Goal: Task Accomplishment & Management: Manage account settings

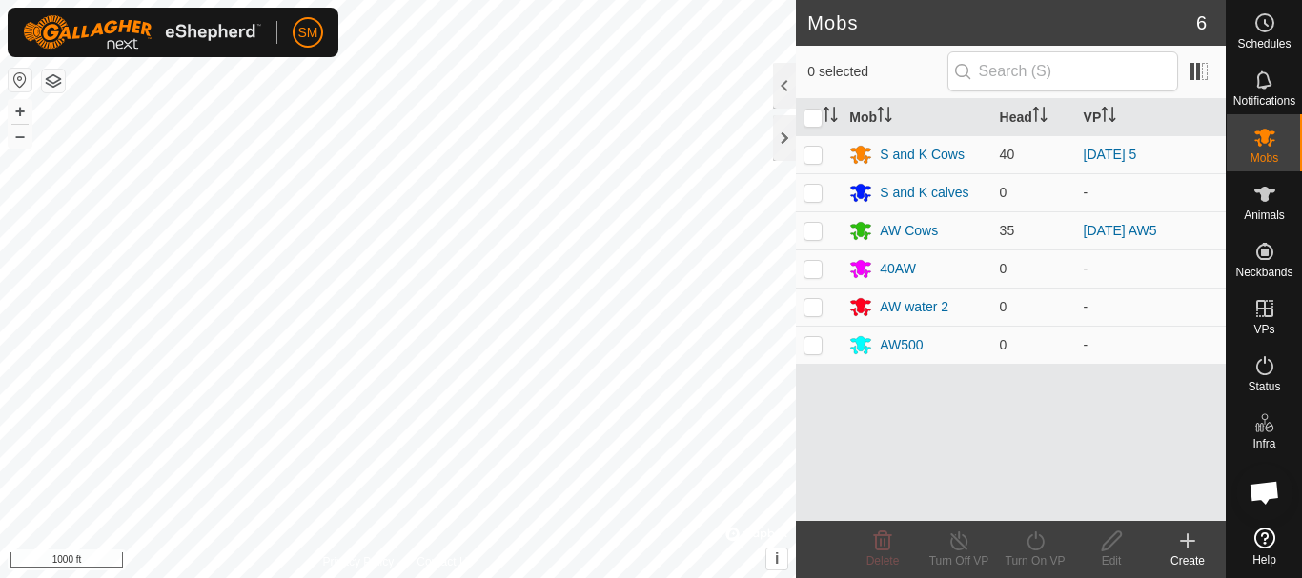
scroll to position [3984, 0]
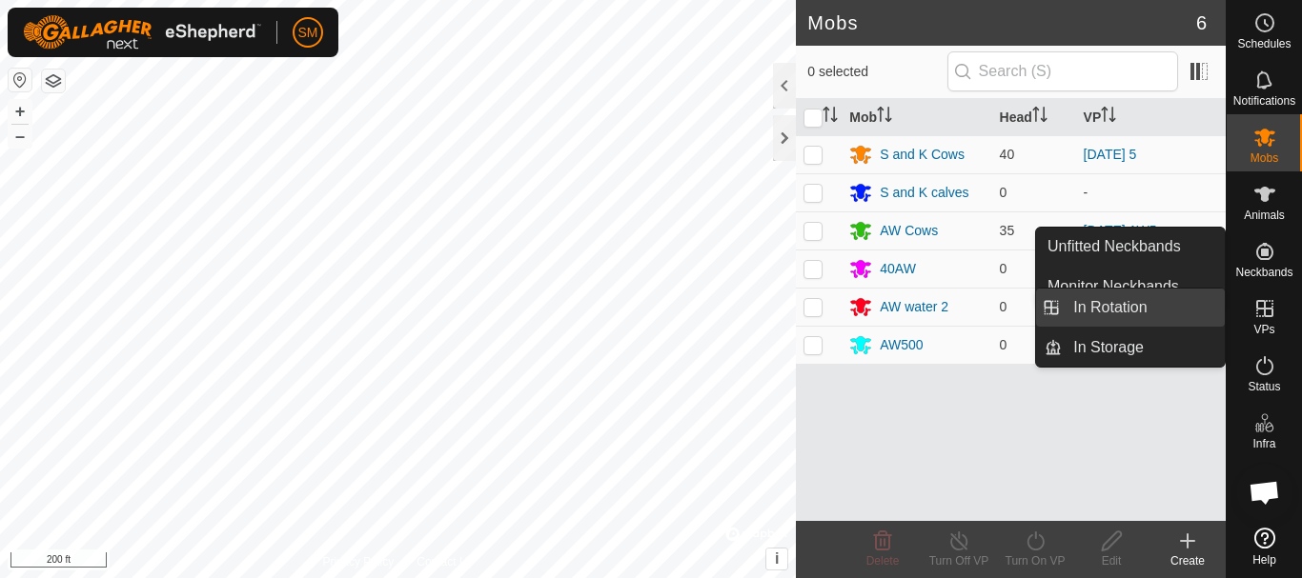
click at [1158, 310] on link "In Rotation" at bounding box center [1143, 308] width 163 height 38
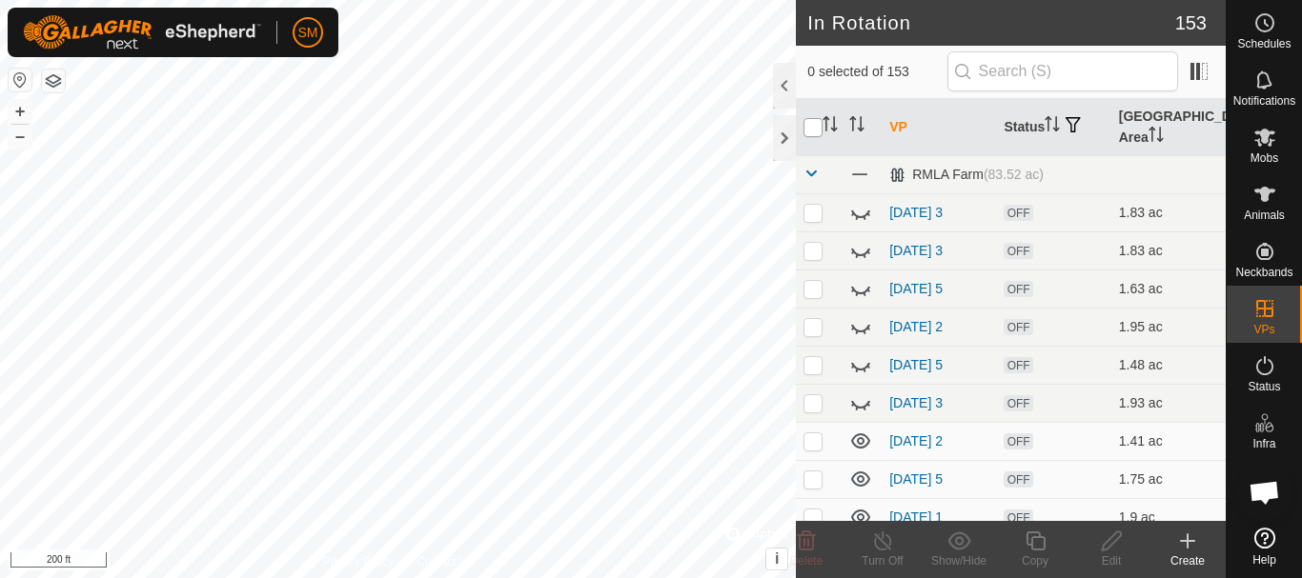
click at [818, 131] on input "checkbox" at bounding box center [812, 127] width 19 height 19
checkbox input "true"
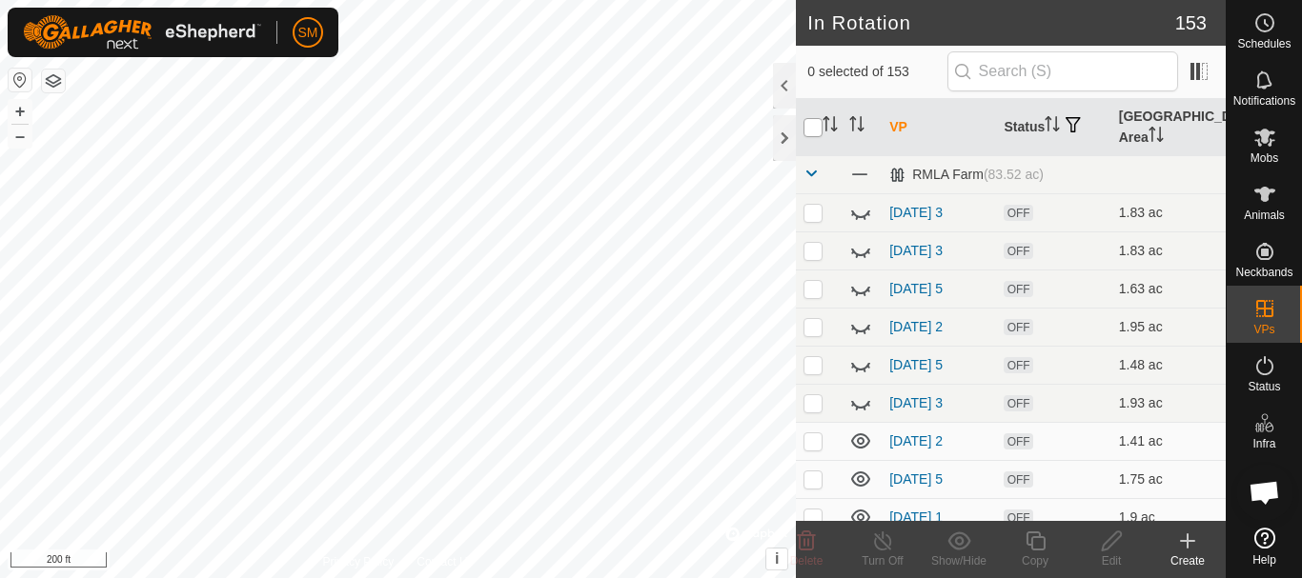
checkbox input "true"
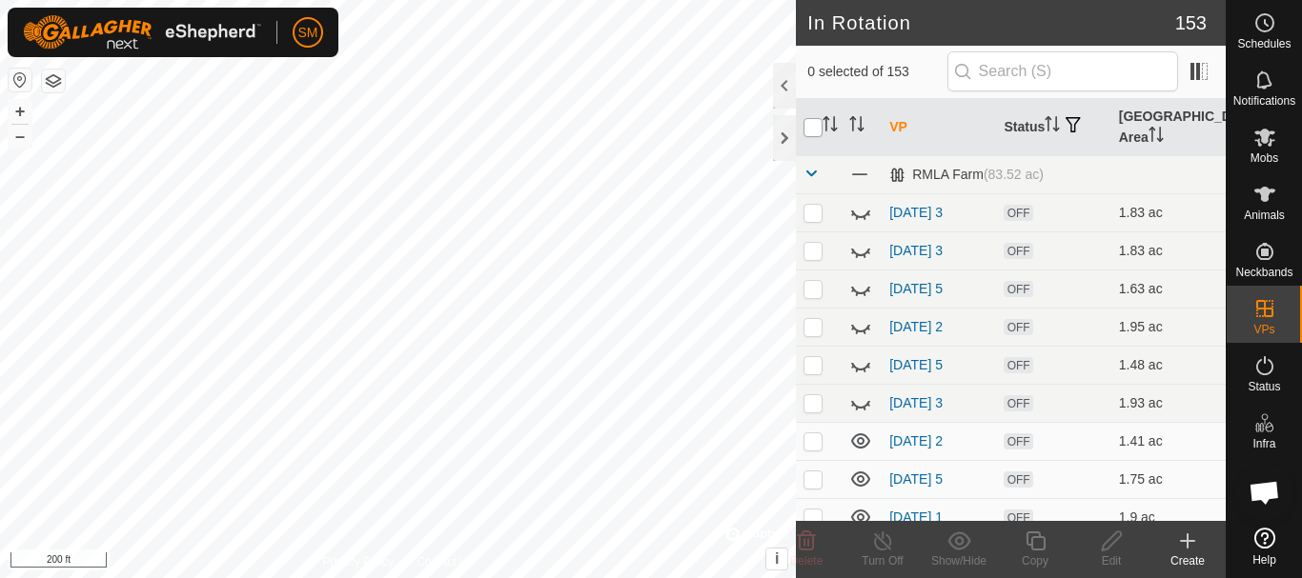
checkbox input "true"
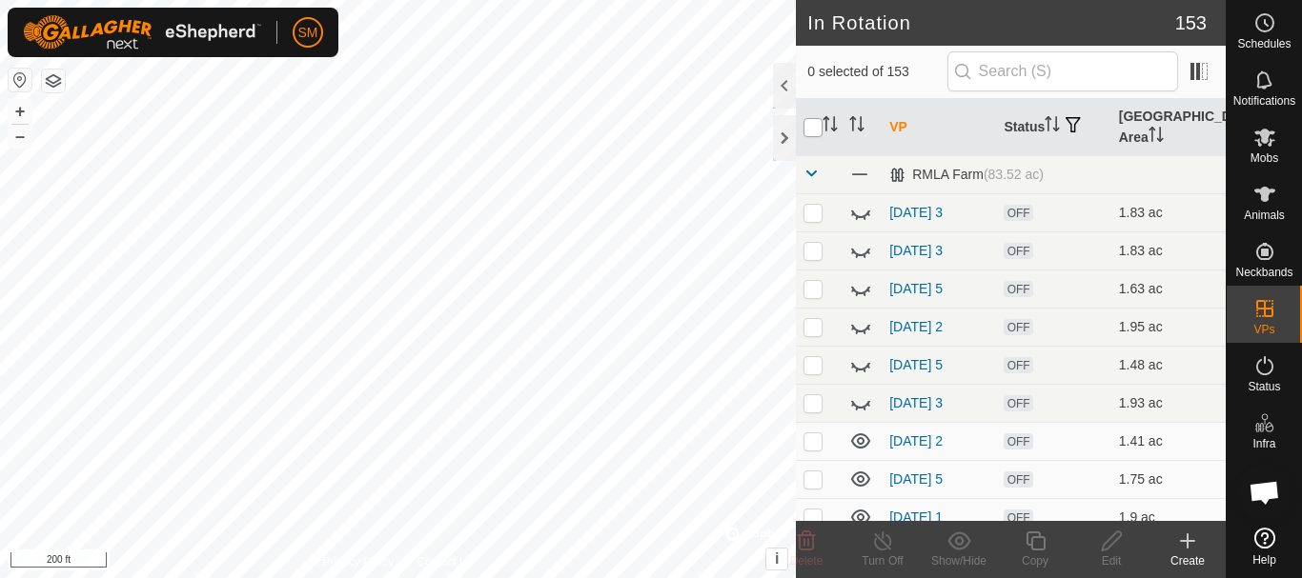
checkbox input "true"
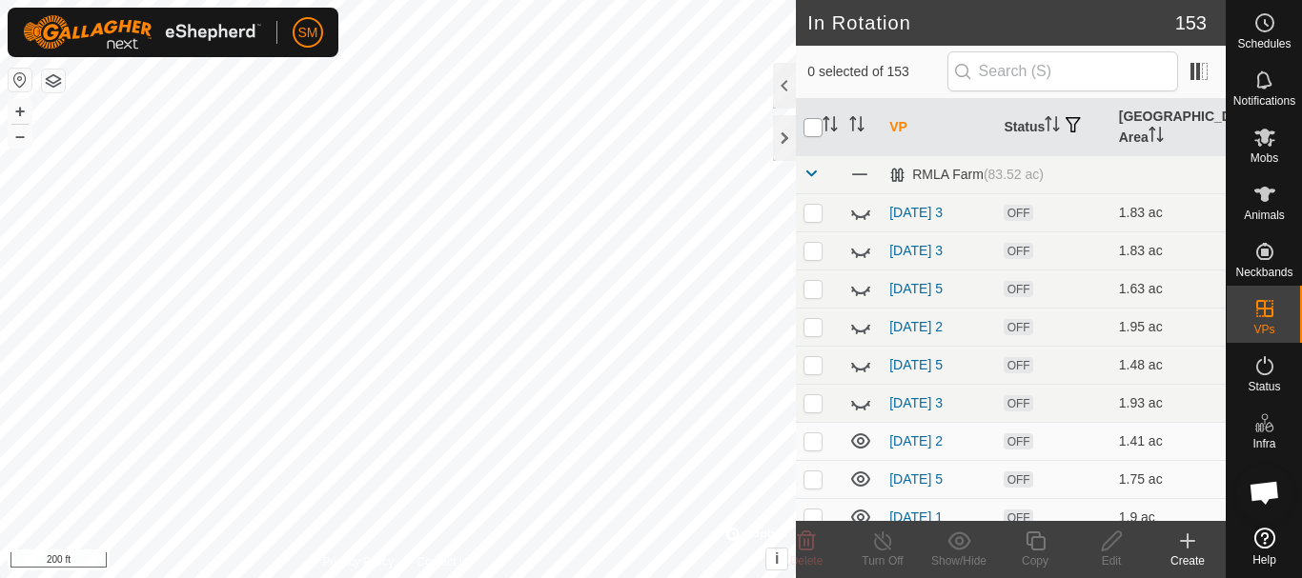
checkbox input "true"
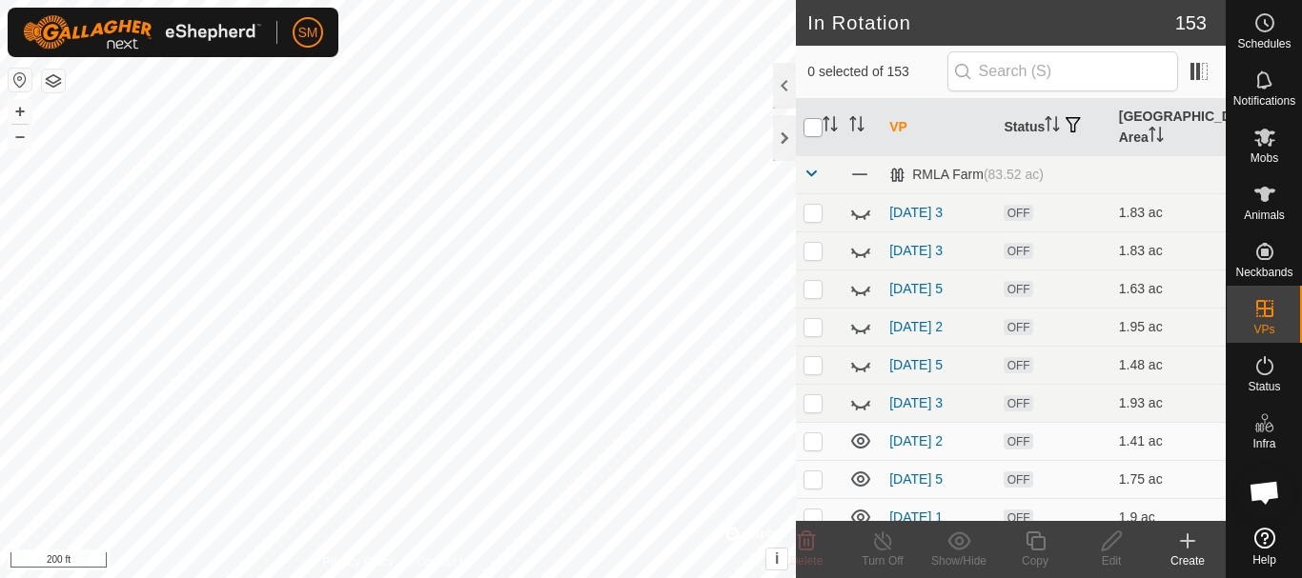
checkbox input "true"
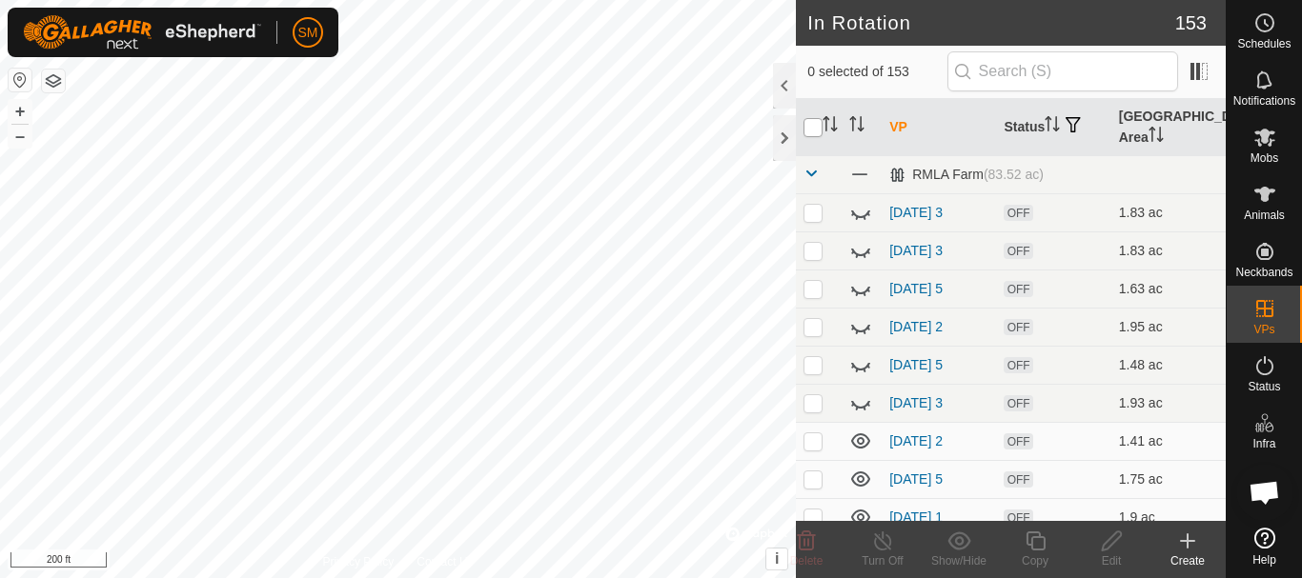
checkbox input "true"
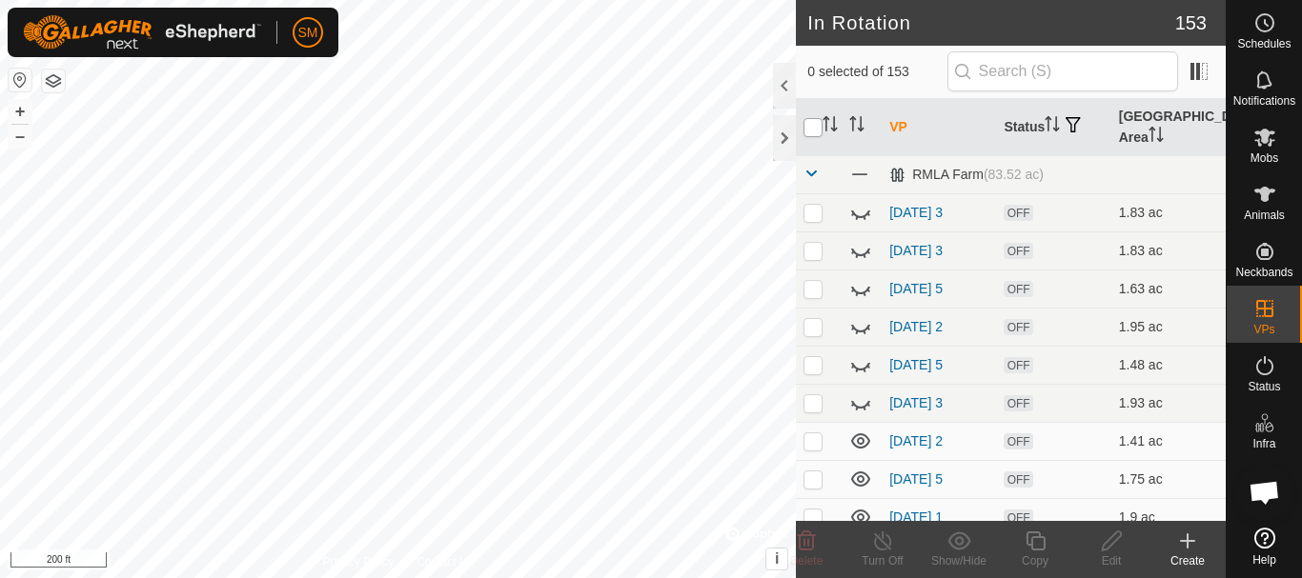
checkbox input "true"
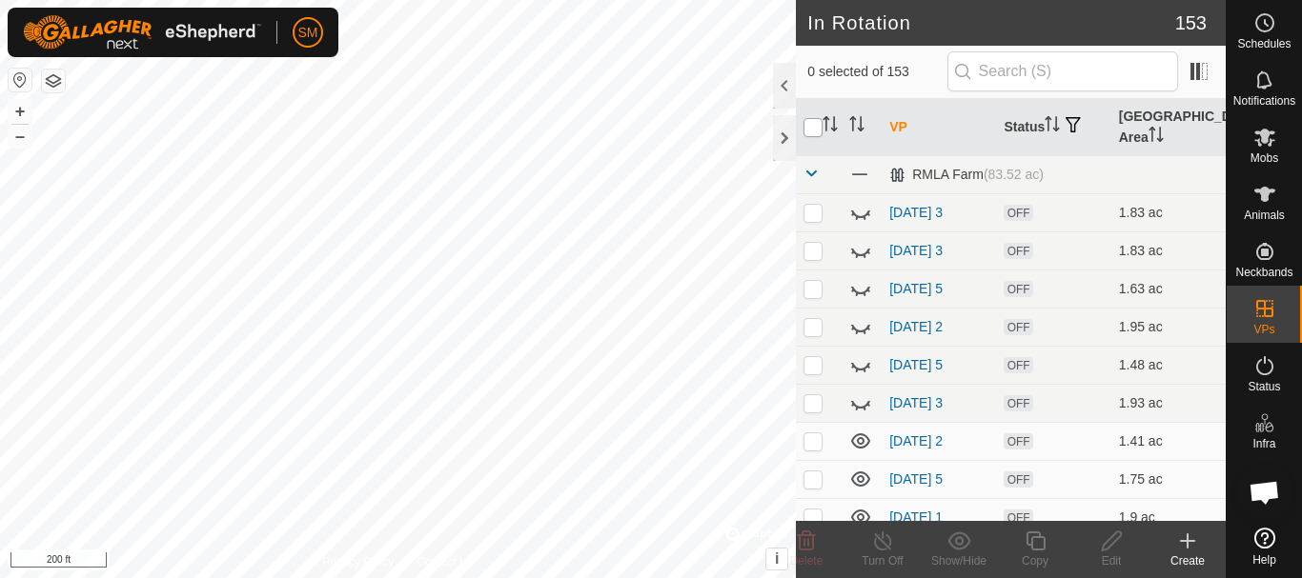
checkbox input "true"
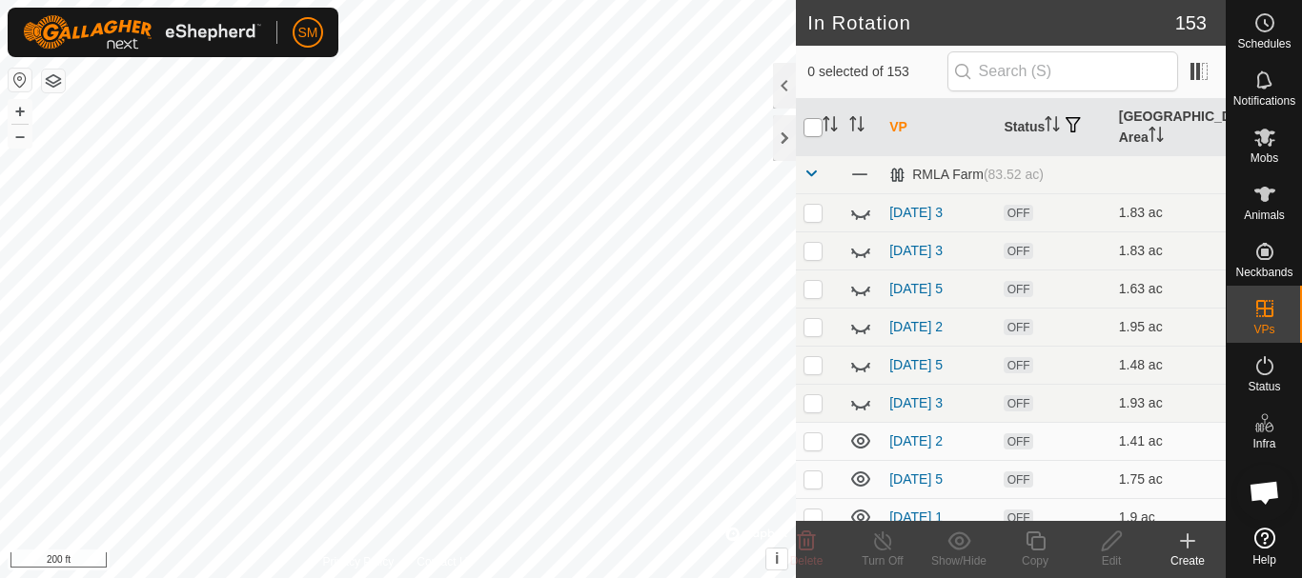
checkbox input "true"
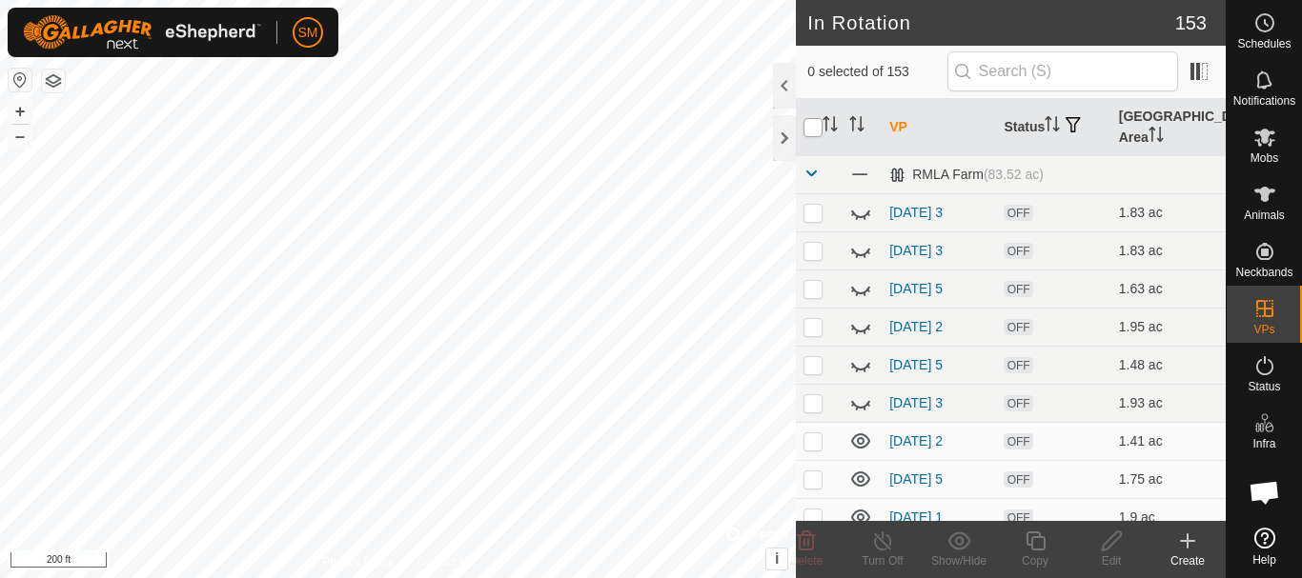
checkbox input "true"
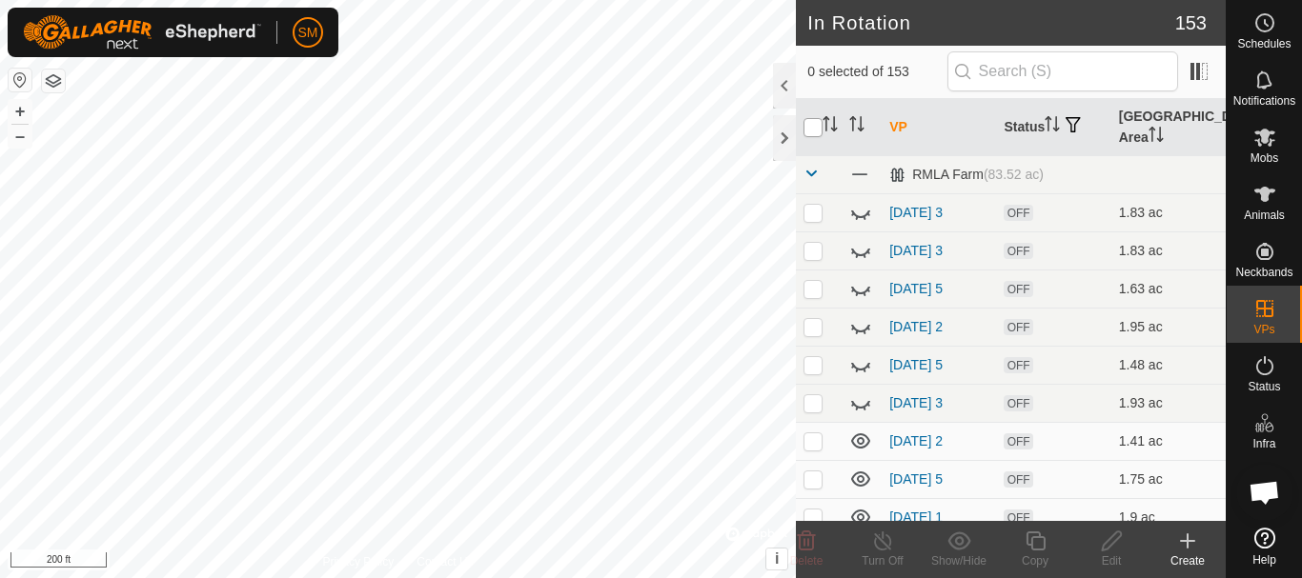
checkbox input "true"
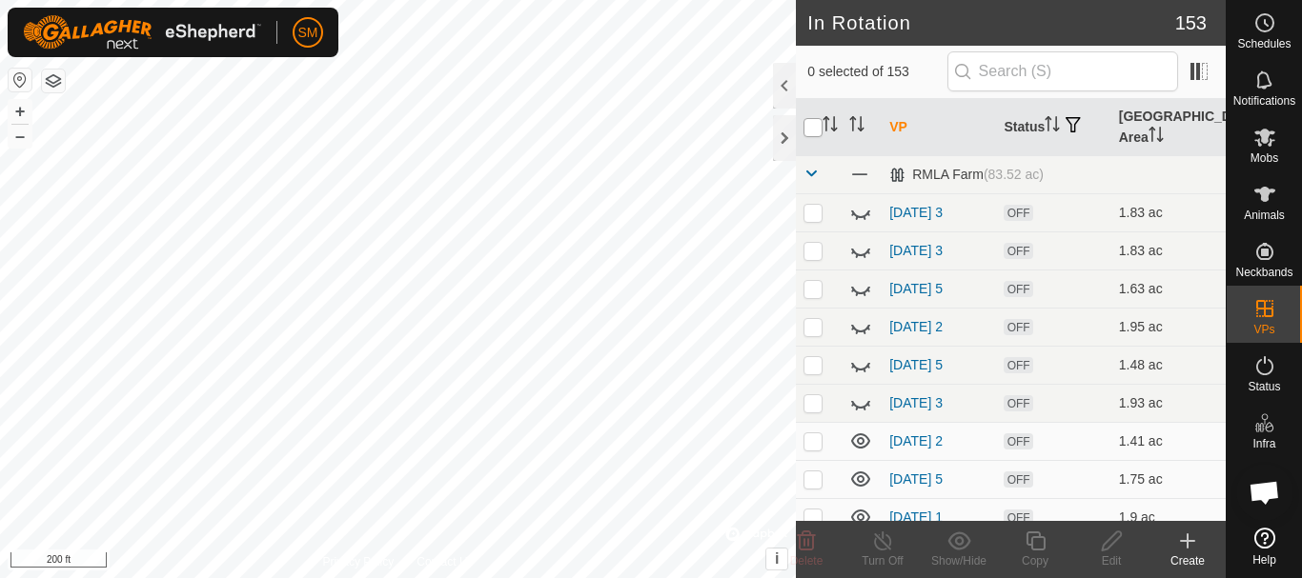
checkbox input "true"
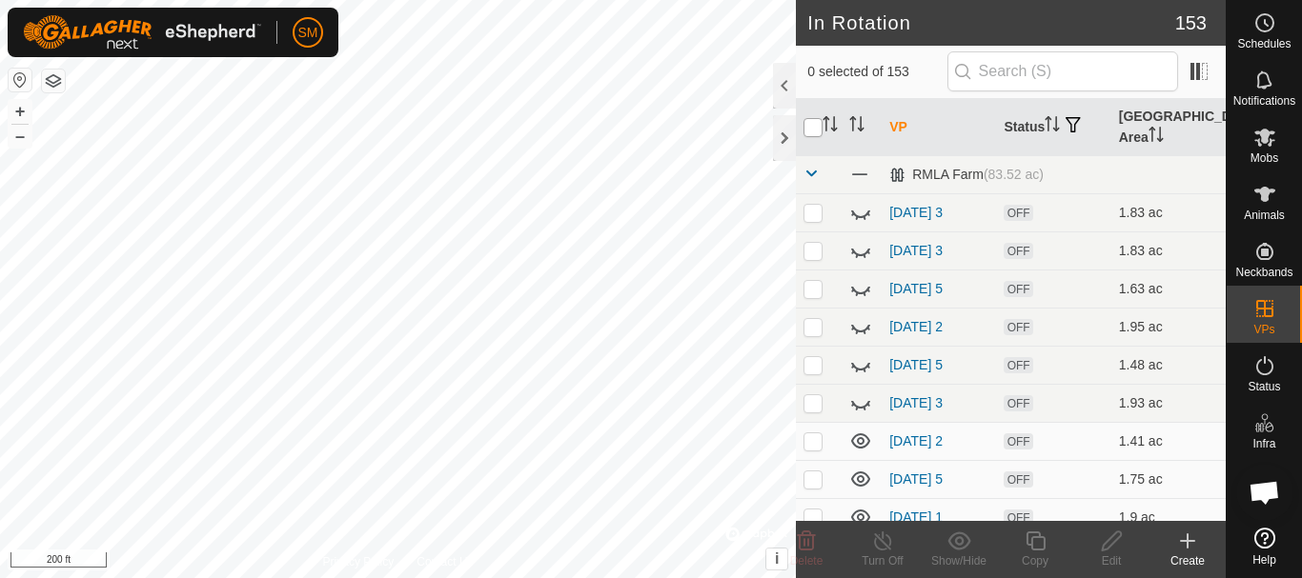
checkbox input "true"
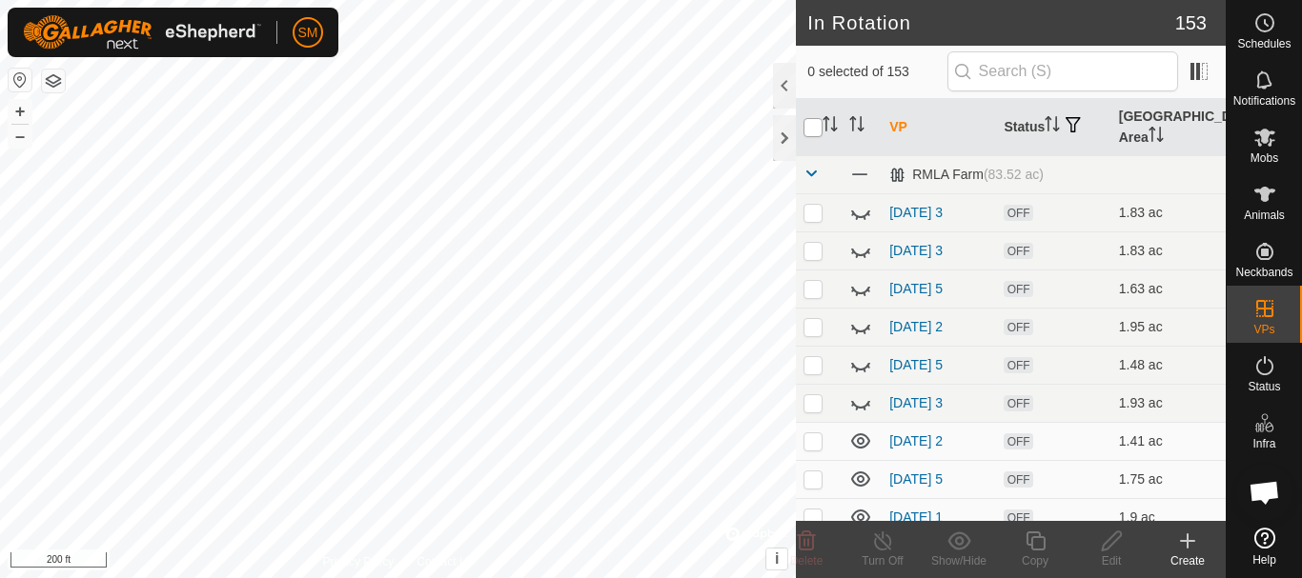
checkbox input "true"
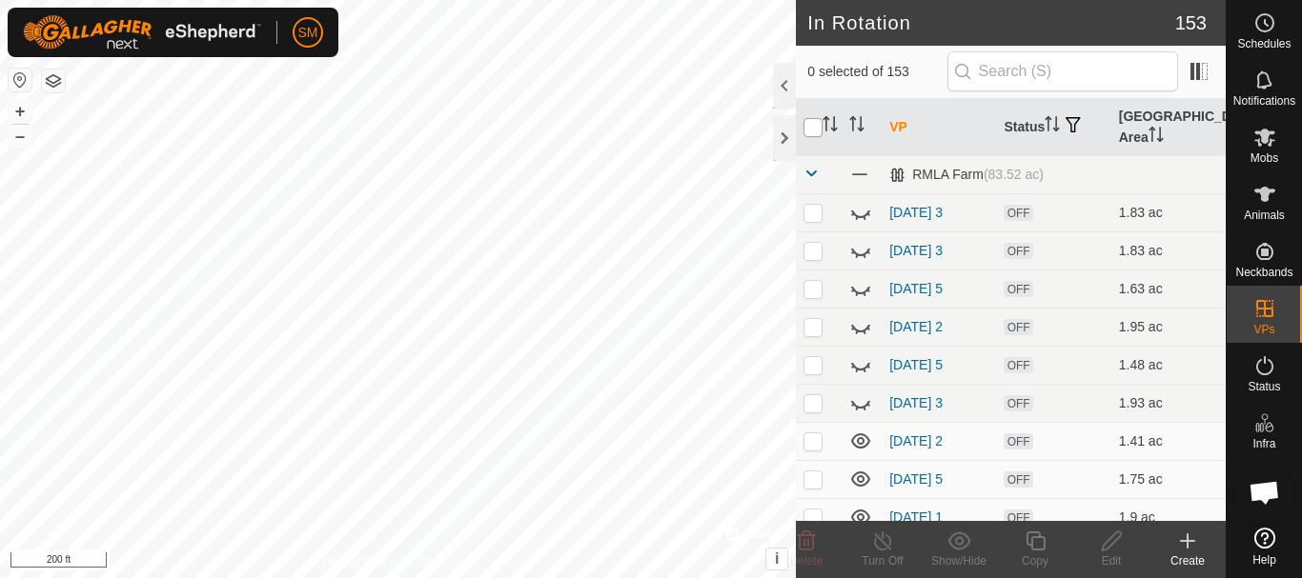
checkbox input "true"
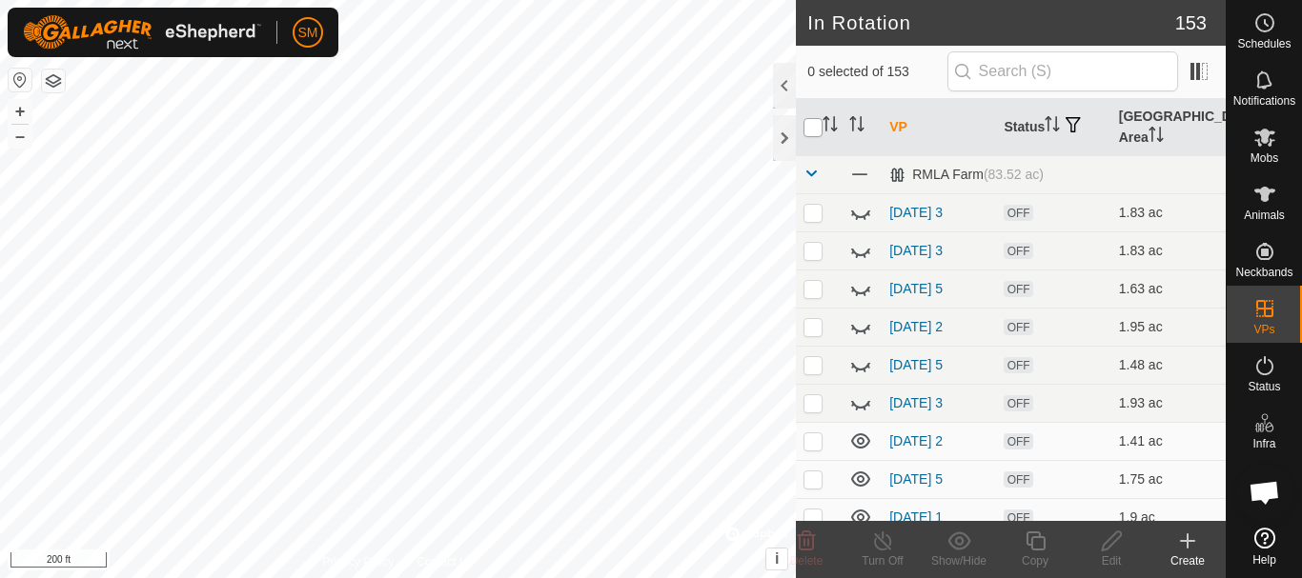
checkbox input "true"
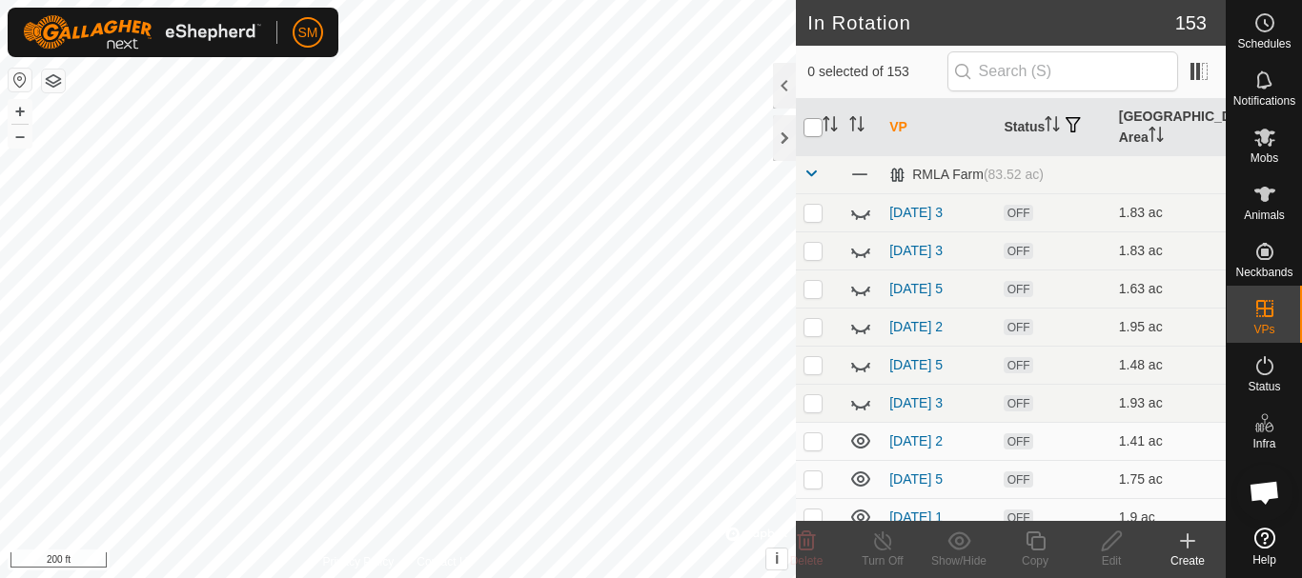
checkbox input "true"
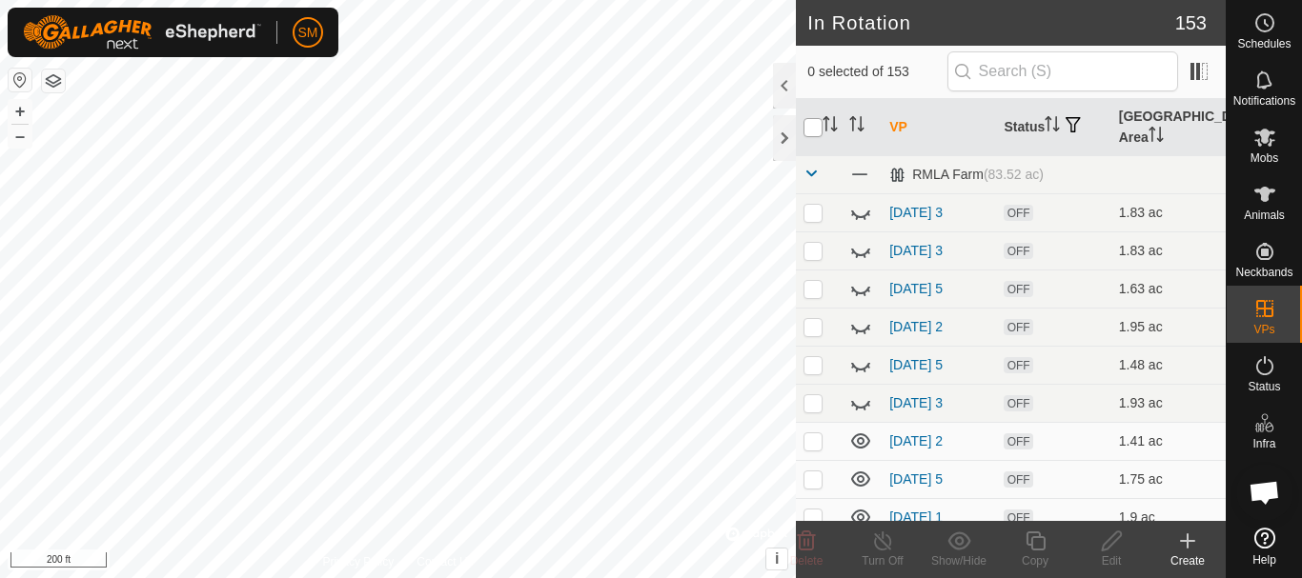
checkbox input "true"
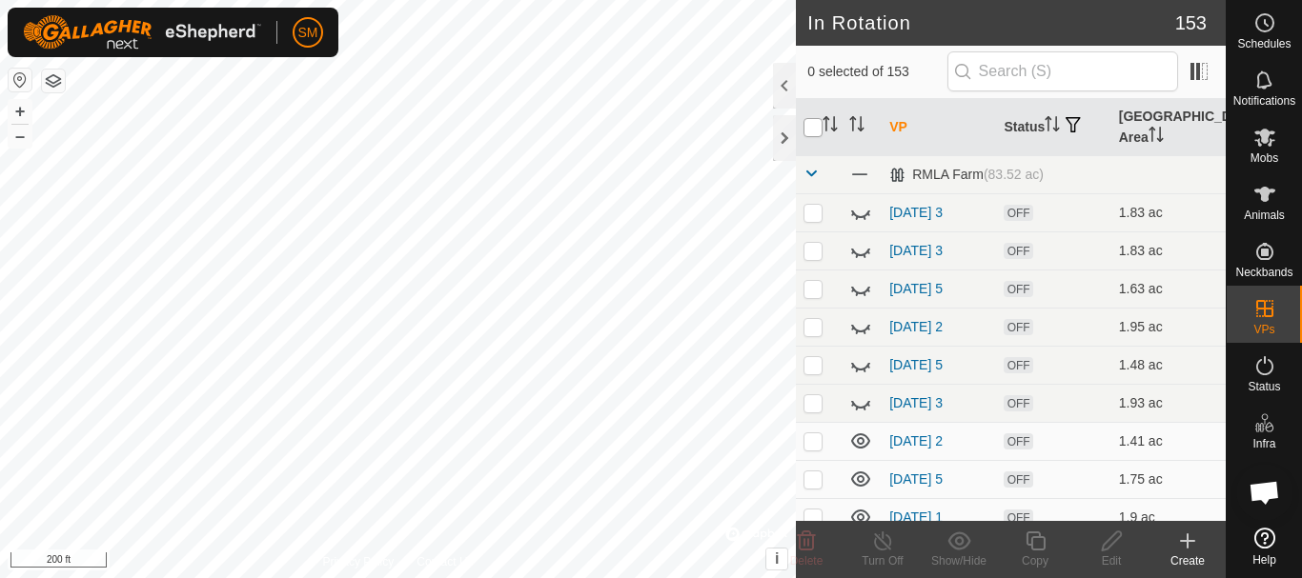
checkbox input "true"
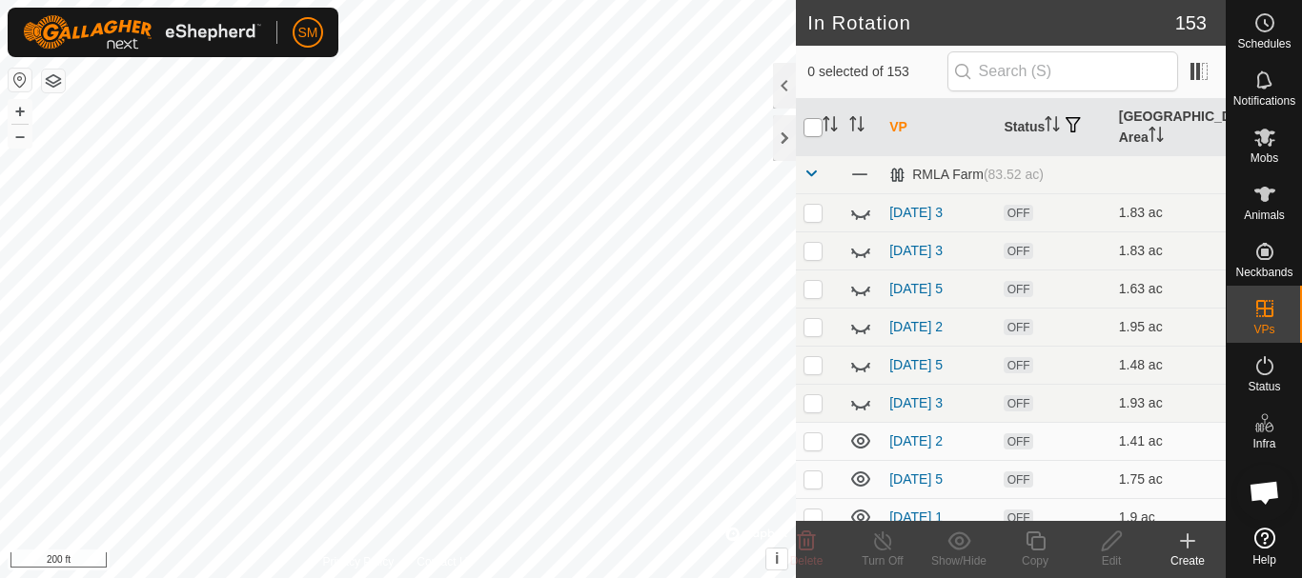
checkbox input "true"
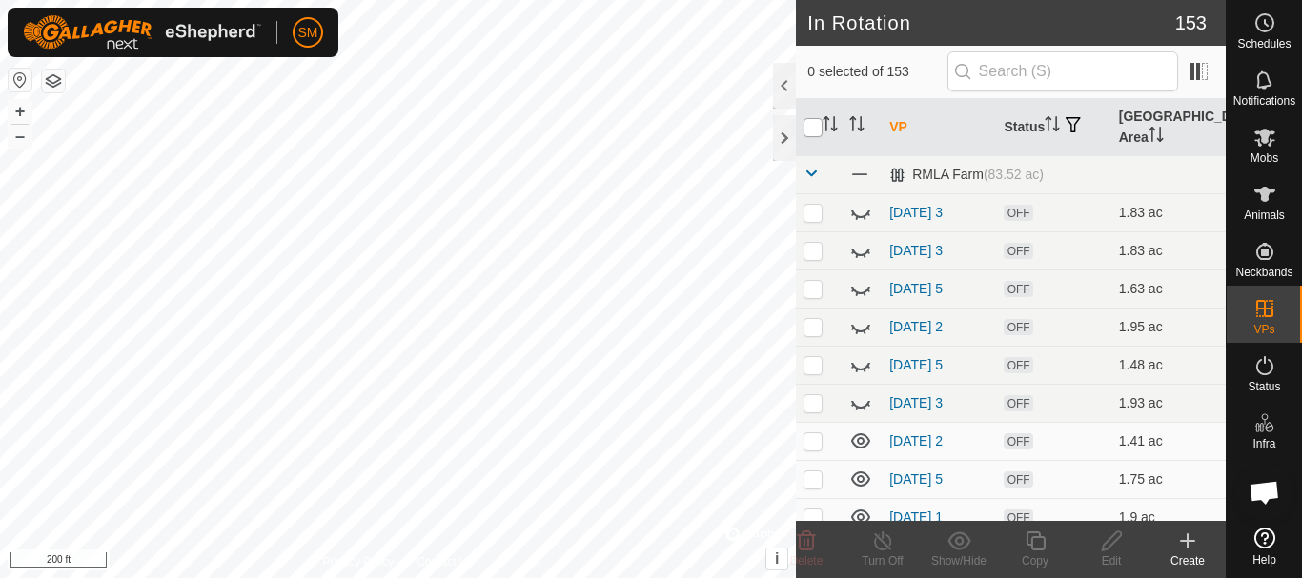
checkbox input "true"
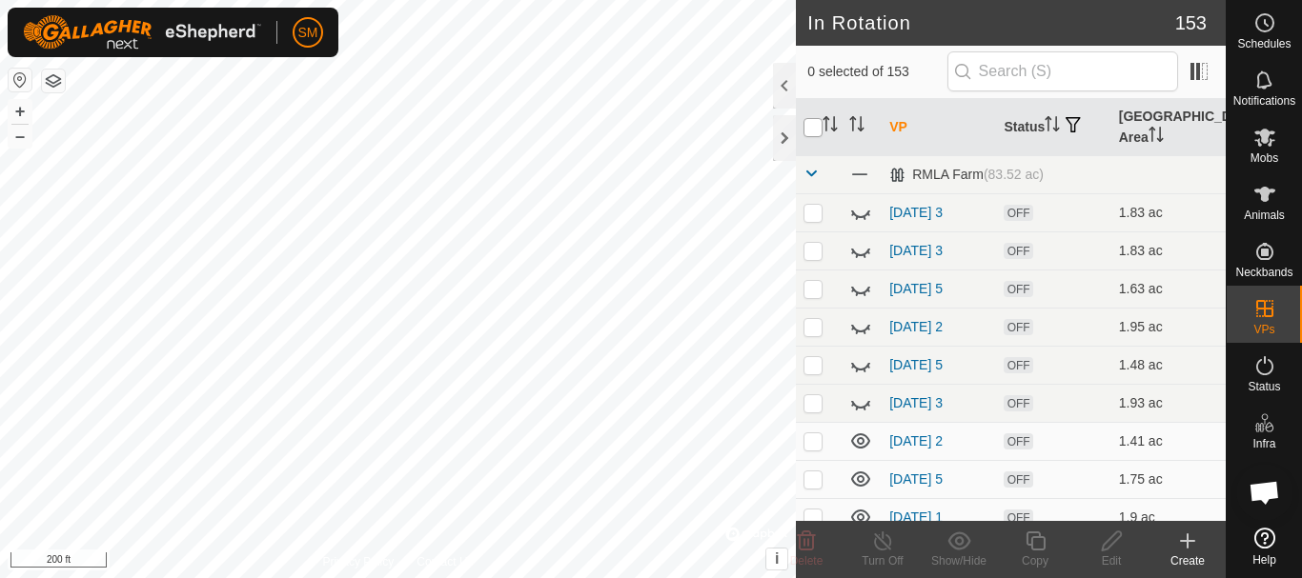
checkbox input "true"
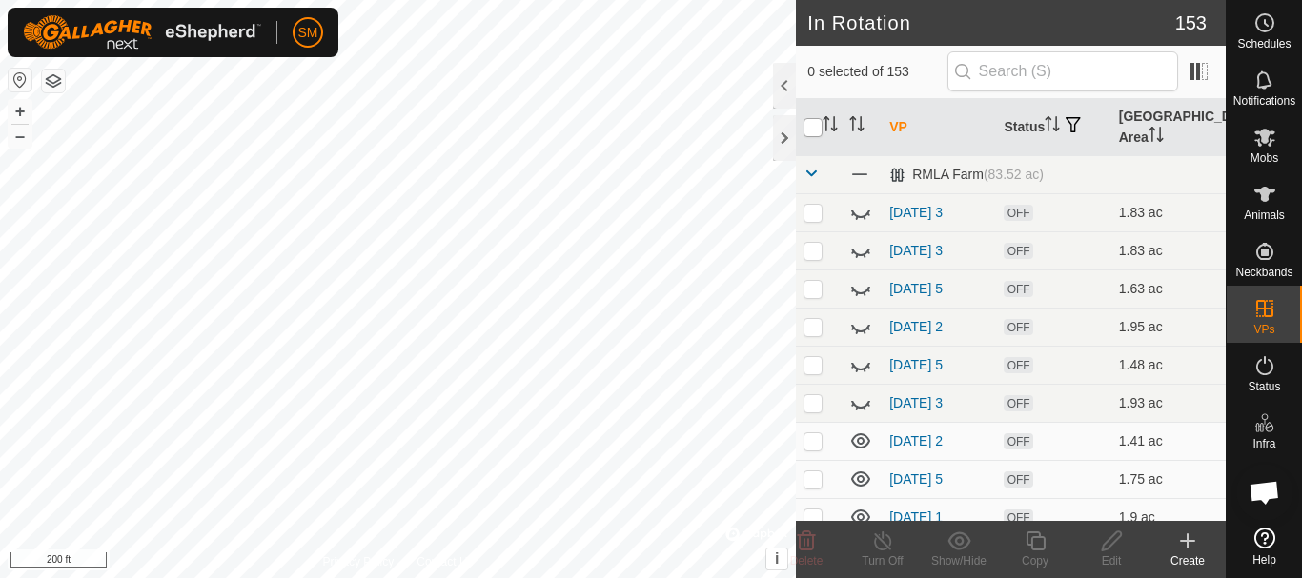
checkbox input "true"
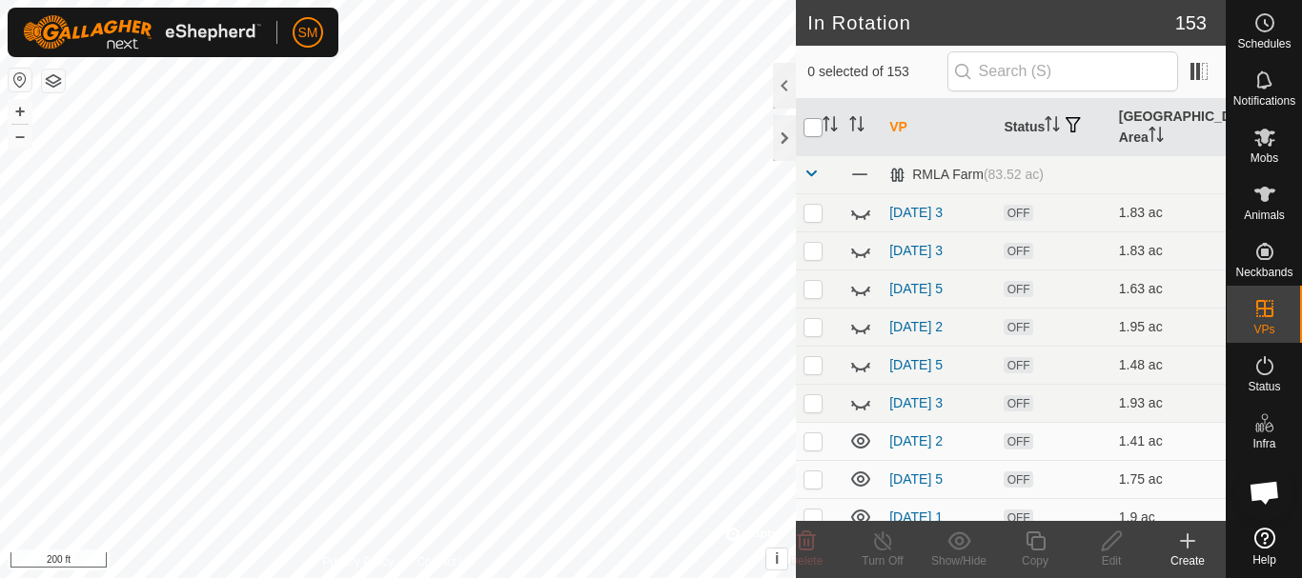
checkbox input "true"
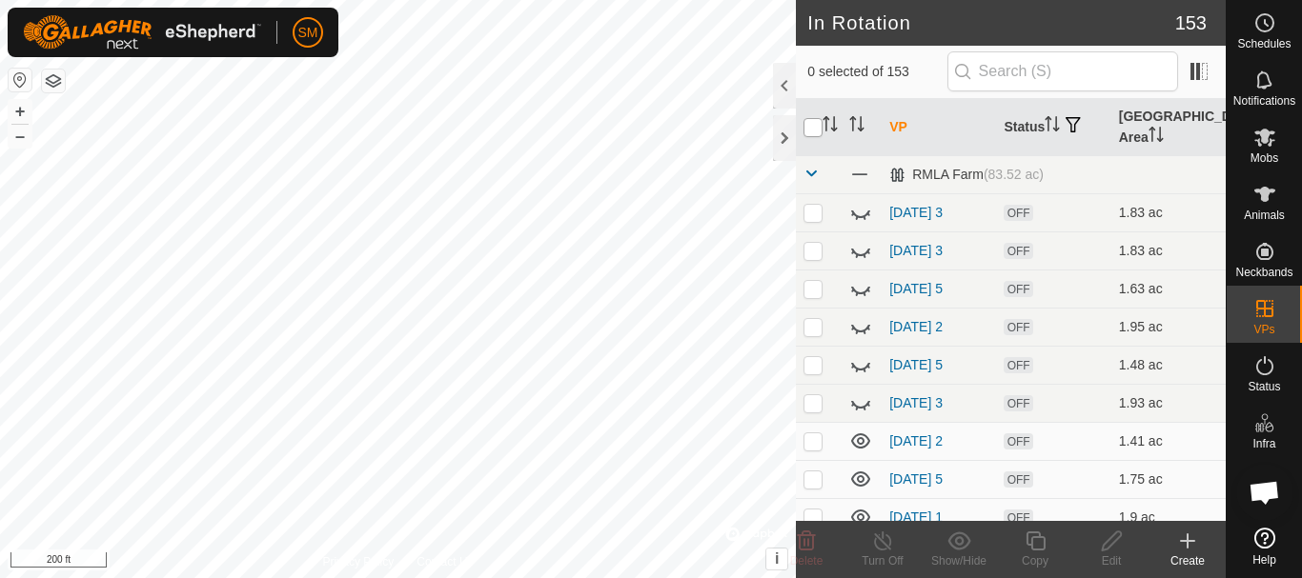
checkbox input "true"
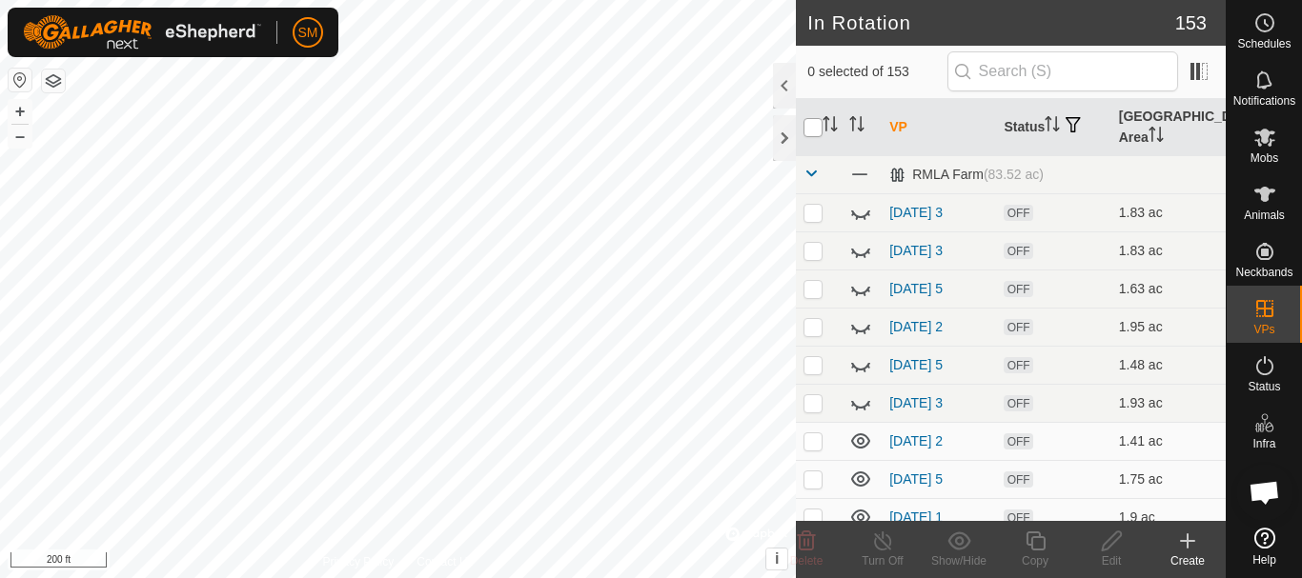
checkbox input "true"
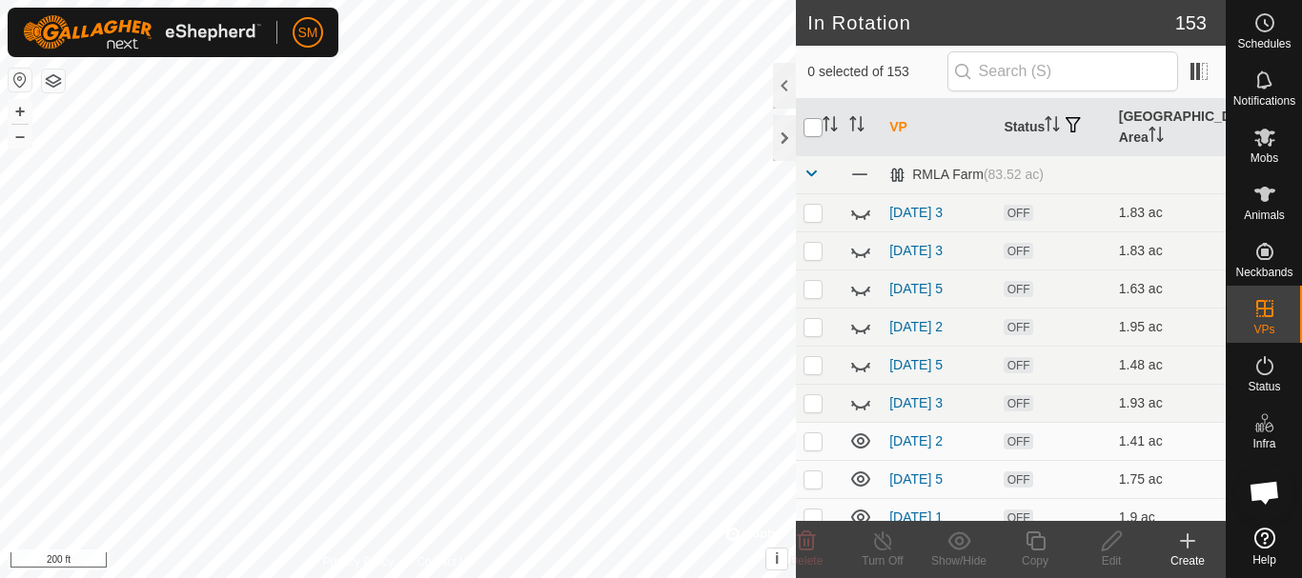
checkbox input "true"
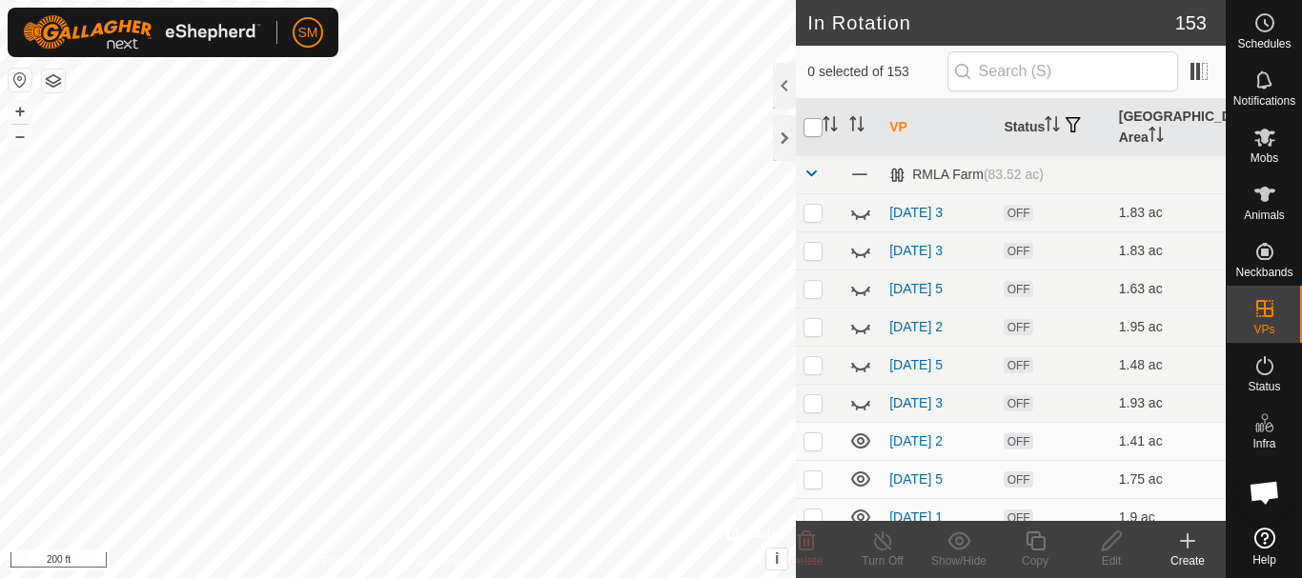
checkbox input "true"
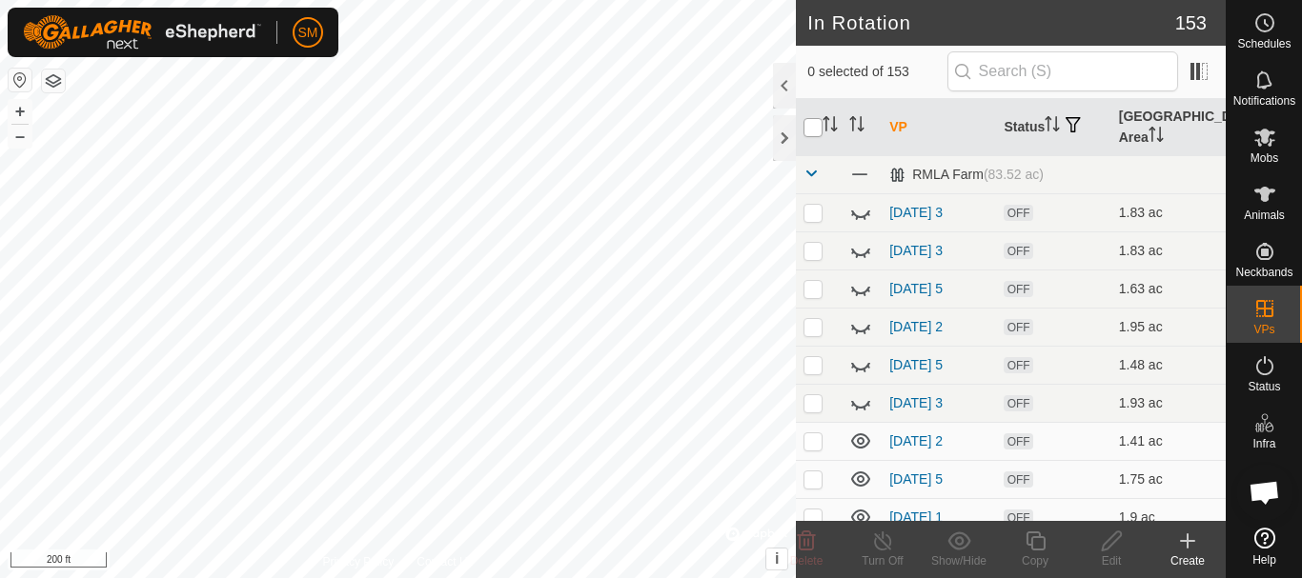
checkbox input "true"
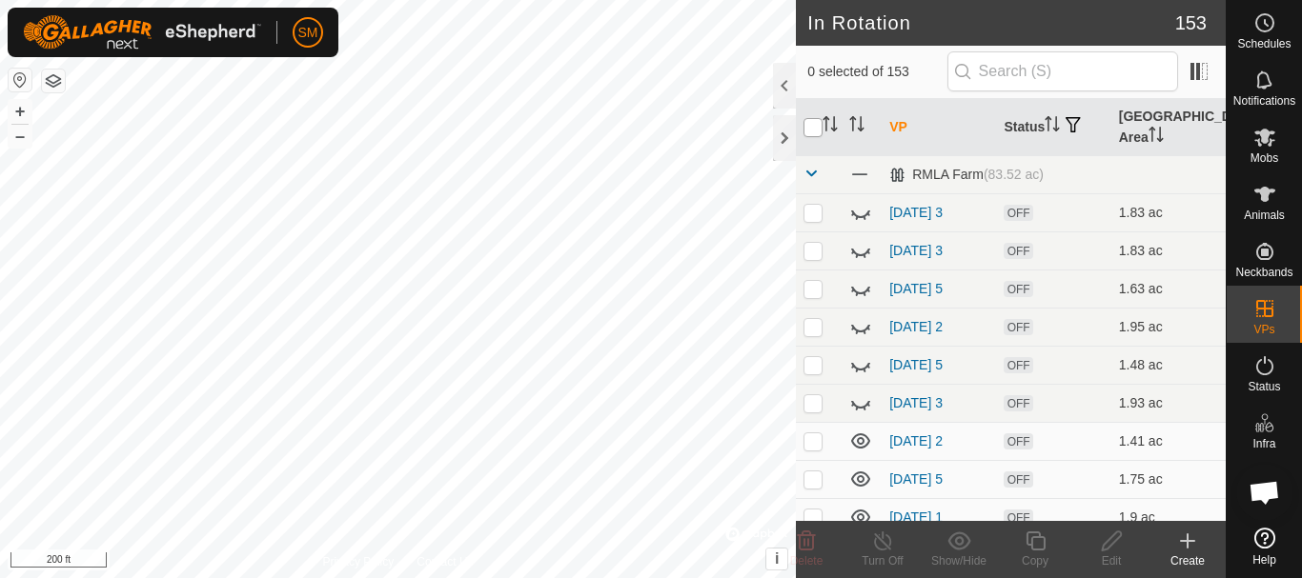
checkbox input "true"
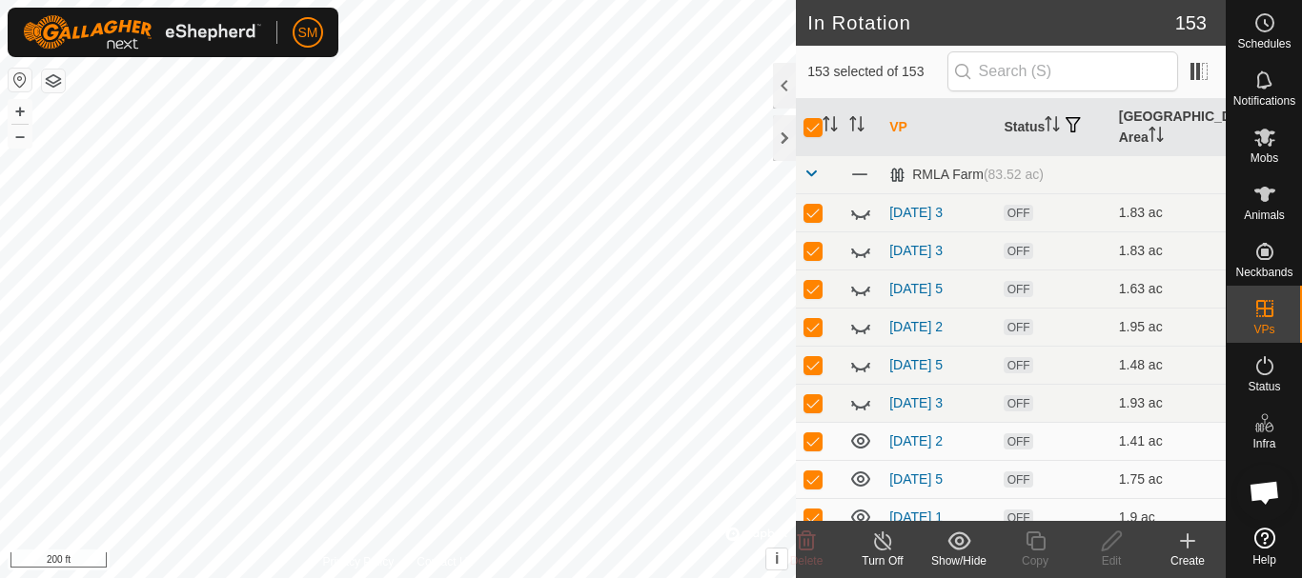
click at [961, 538] on icon at bounding box center [958, 541] width 23 height 18
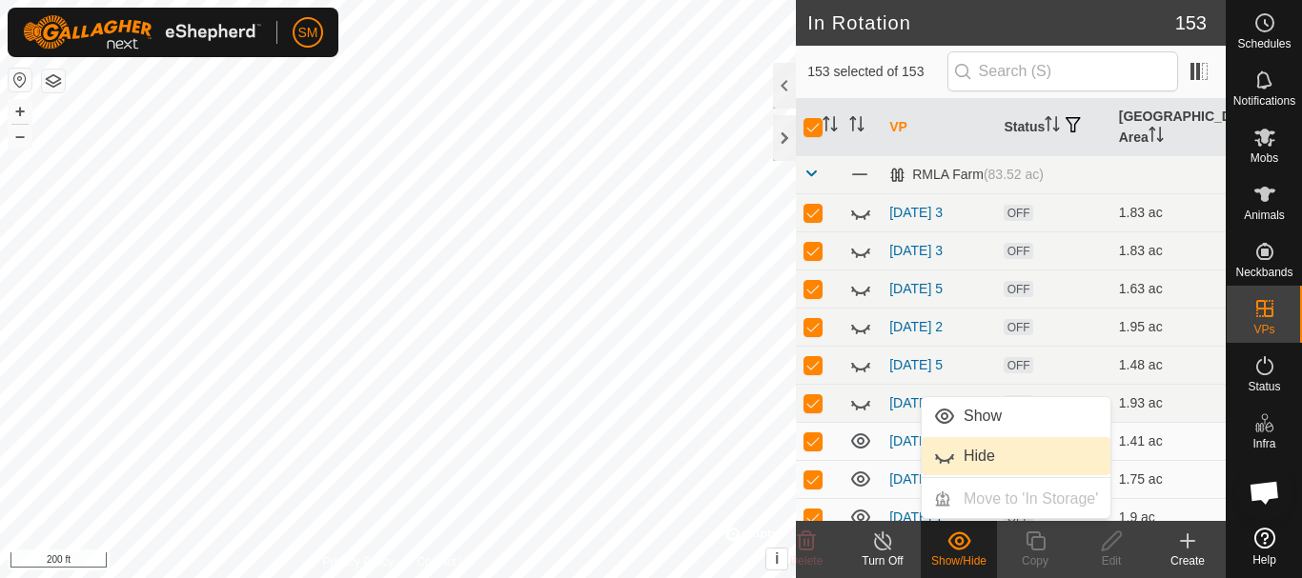
click at [971, 445] on link "Hide" at bounding box center [1016, 456] width 189 height 38
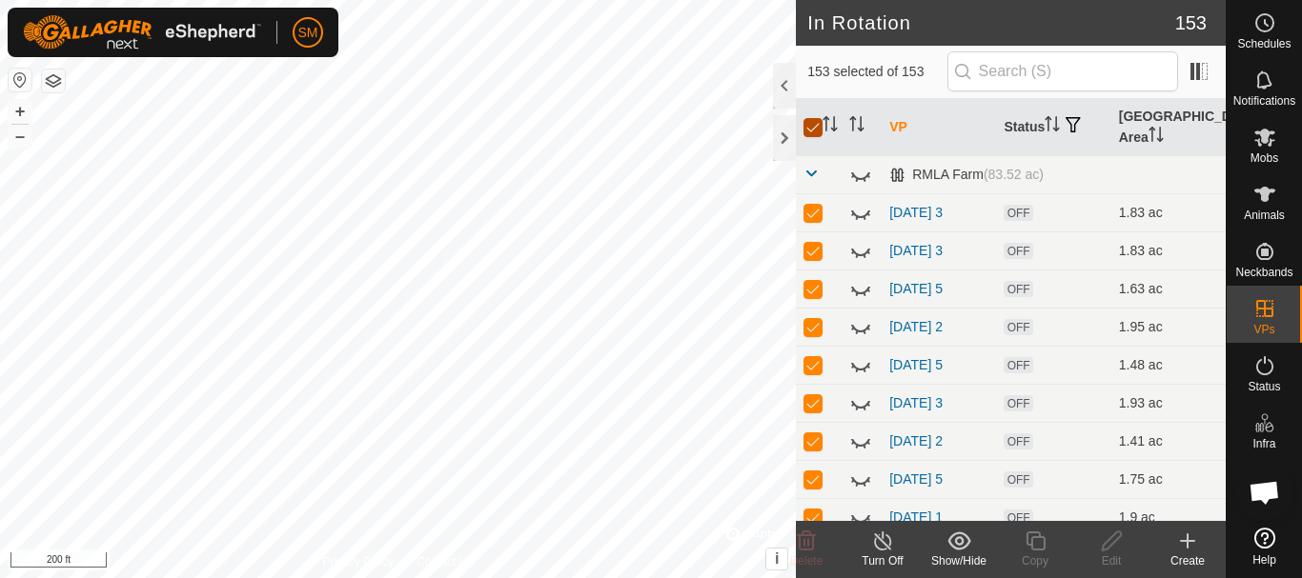
click at [815, 128] on input "checkbox" at bounding box center [812, 127] width 19 height 19
checkbox input "false"
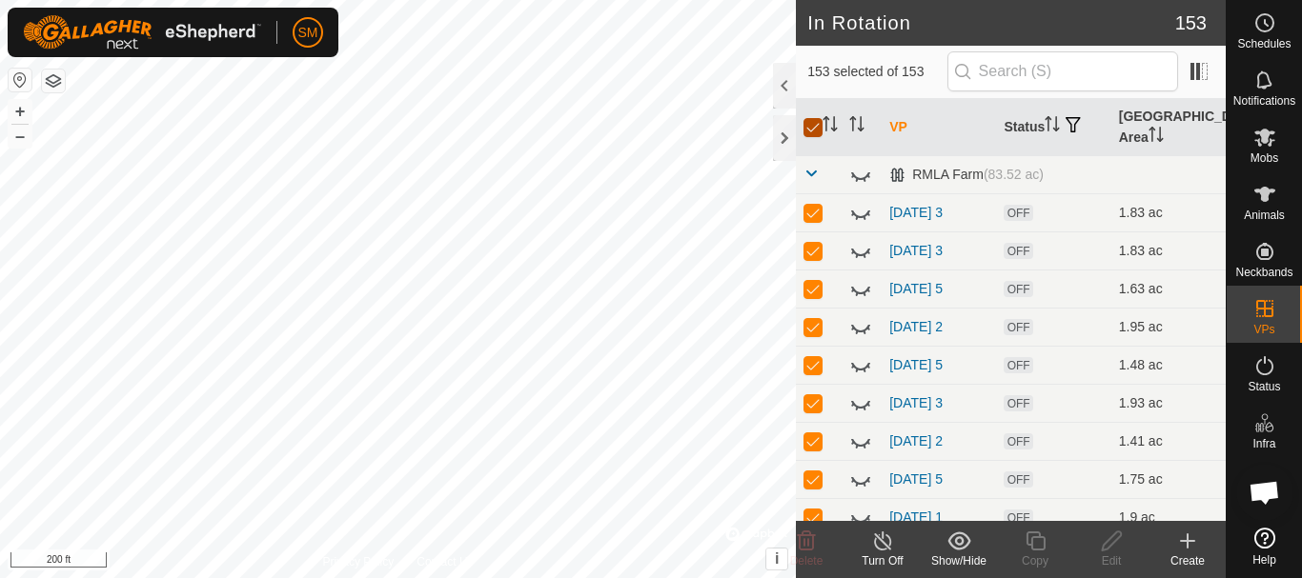
checkbox input "false"
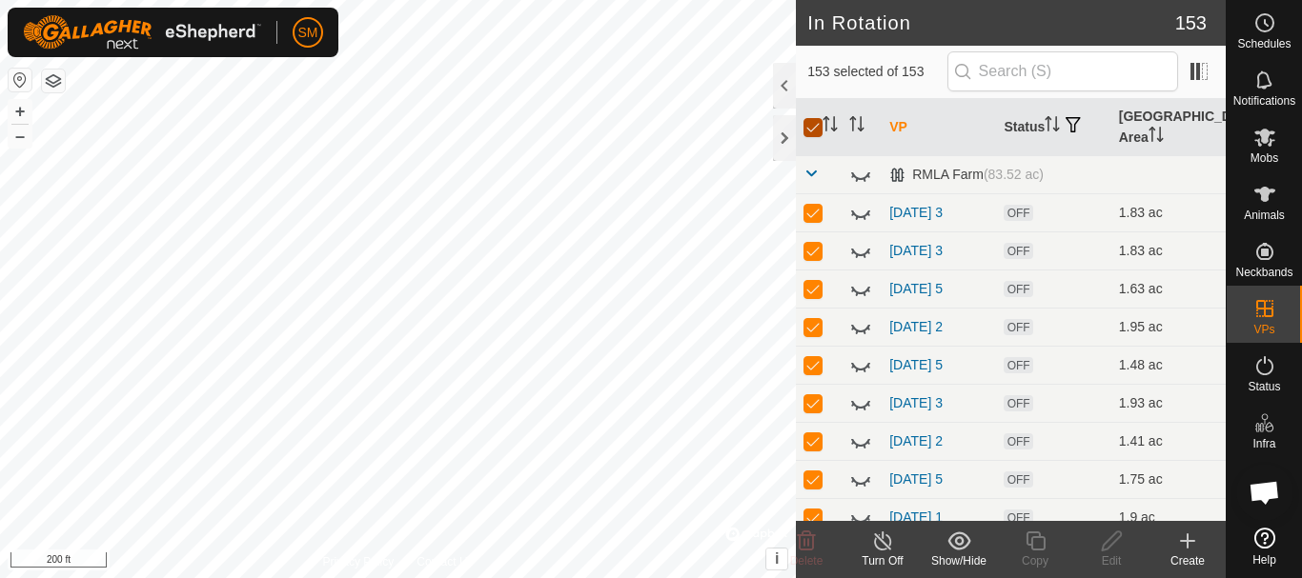
checkbox input "false"
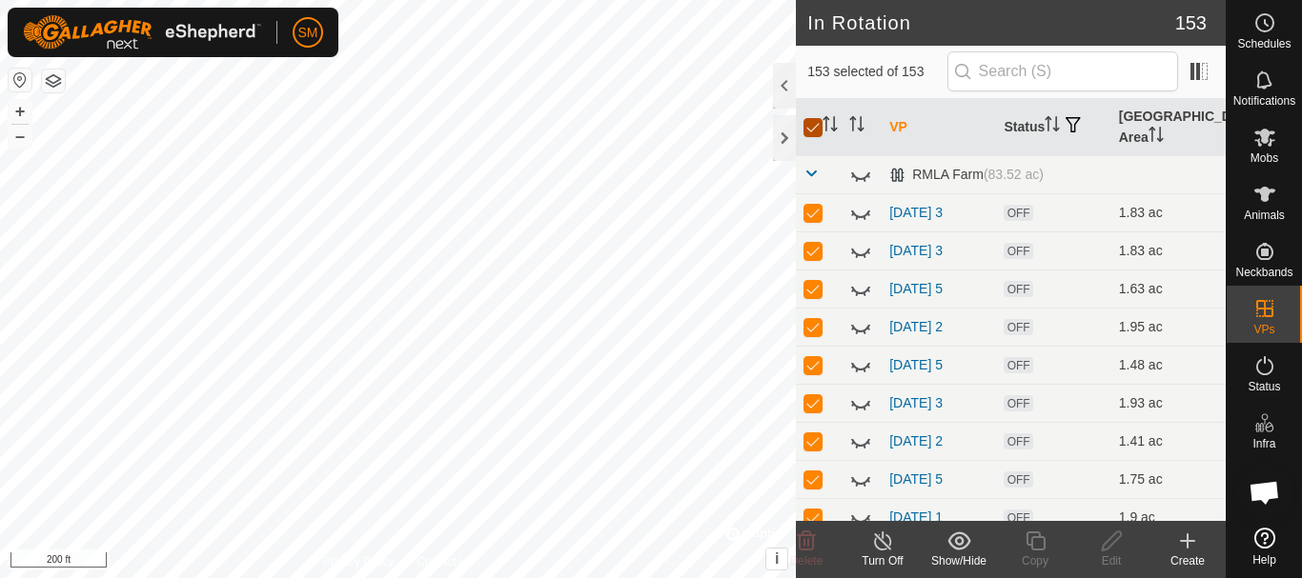
checkbox input "false"
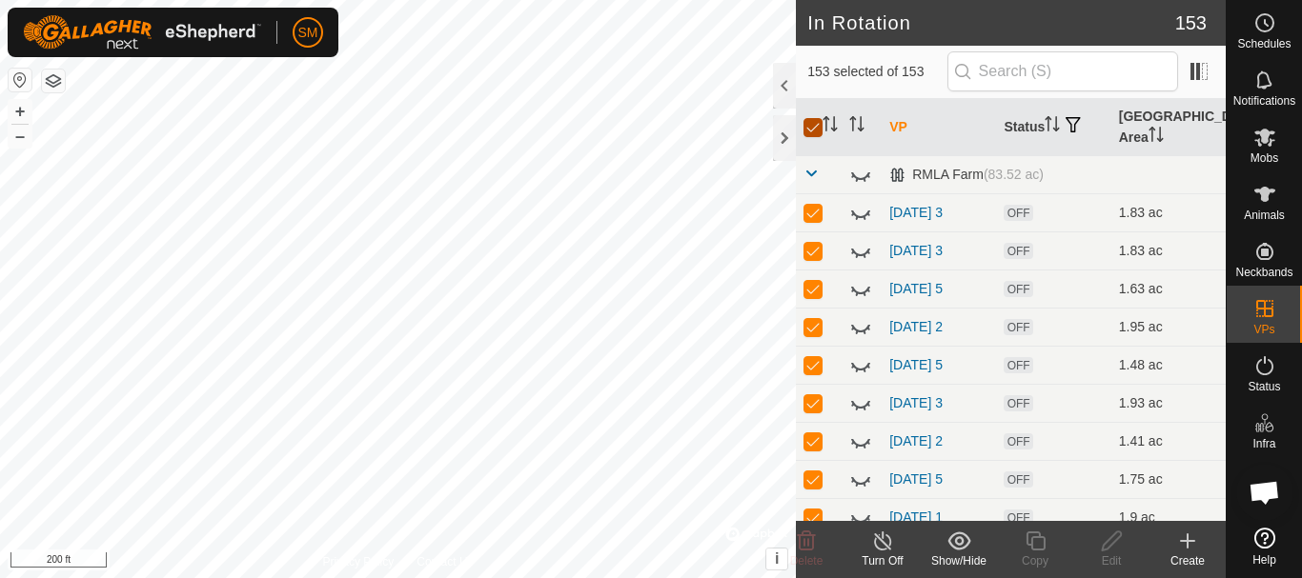
checkbox input "false"
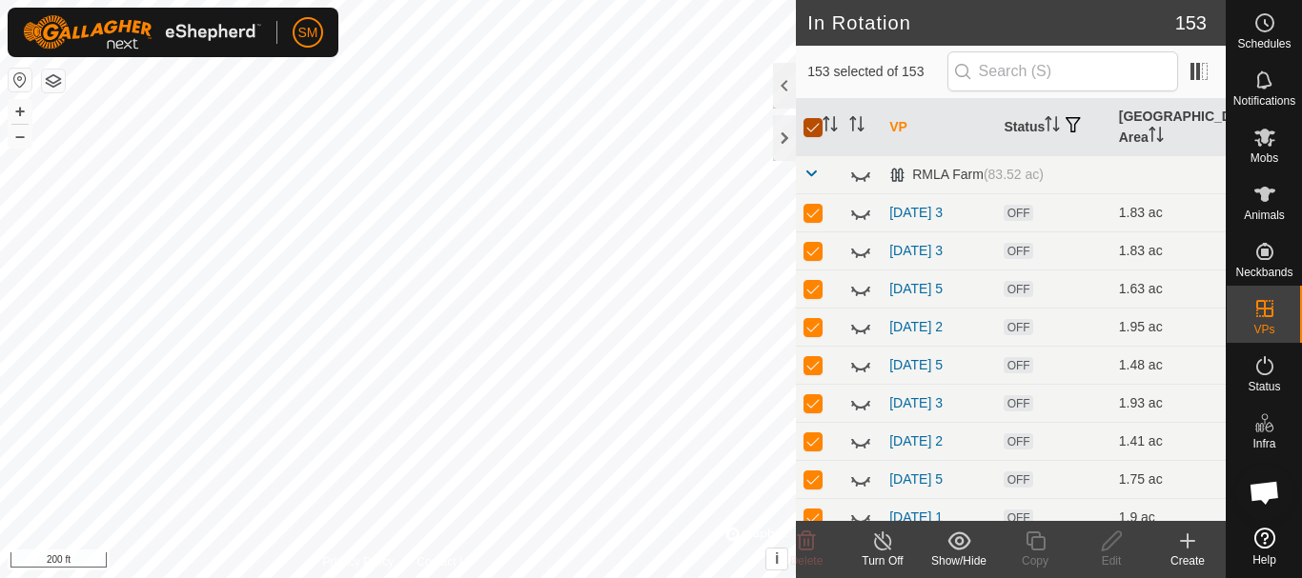
checkbox input "false"
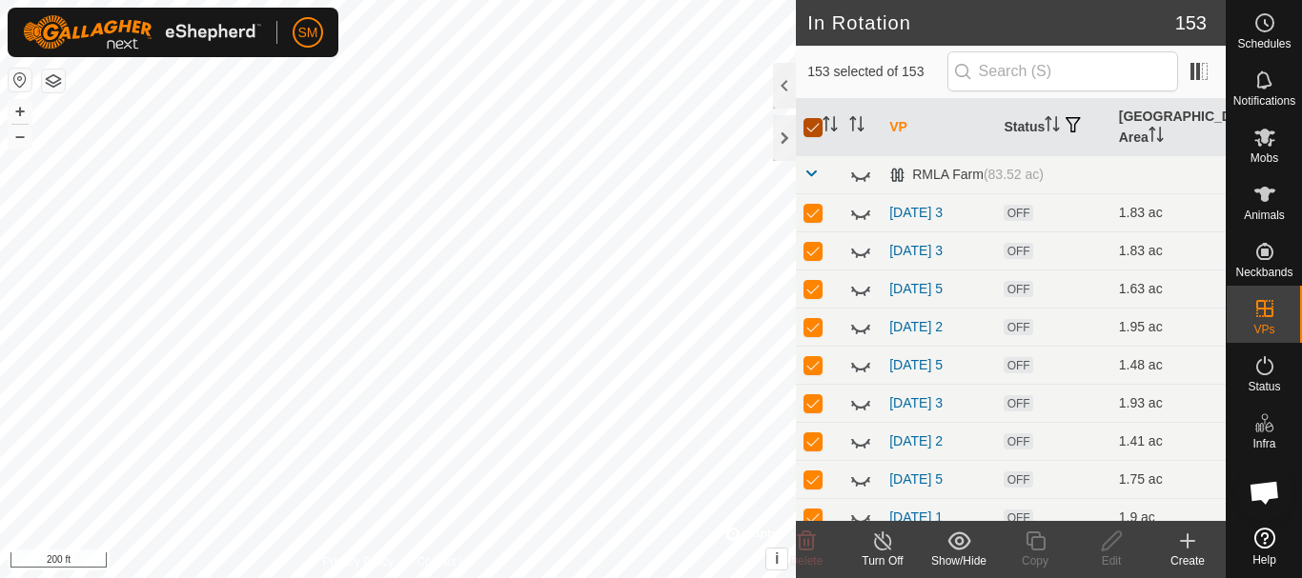
checkbox input "false"
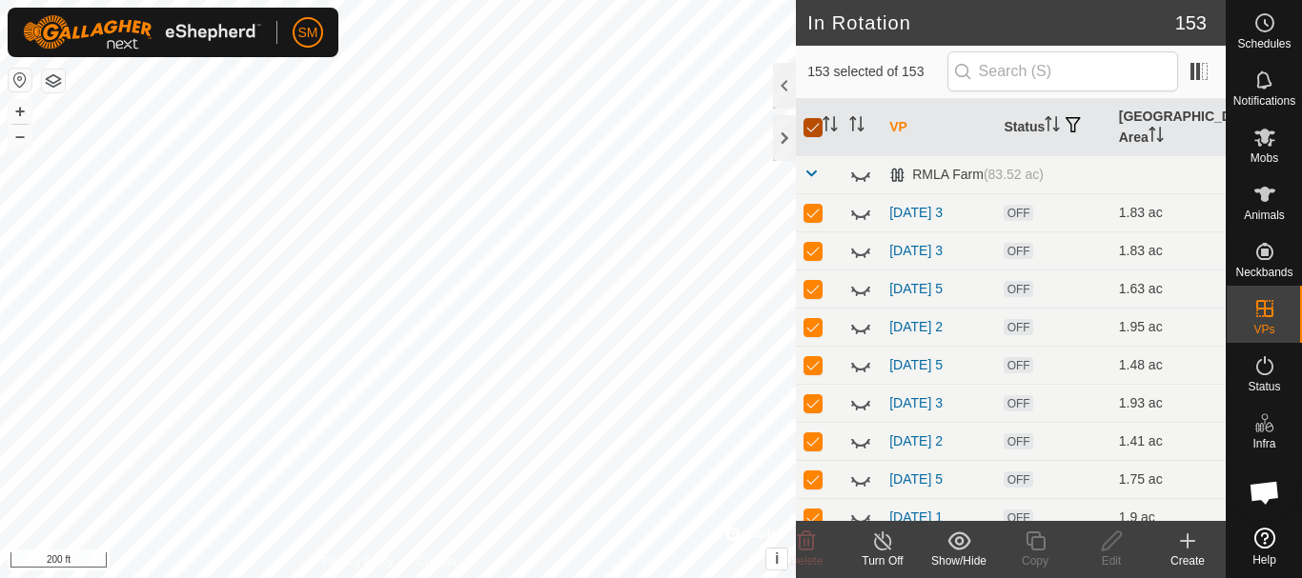
checkbox input "false"
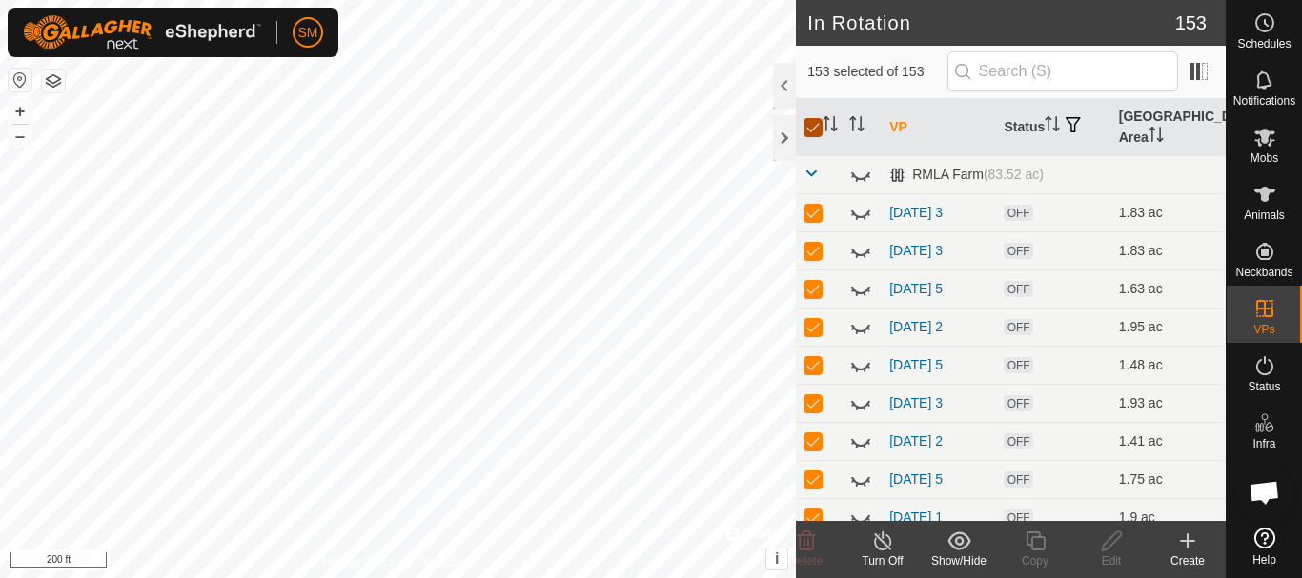
checkbox input "false"
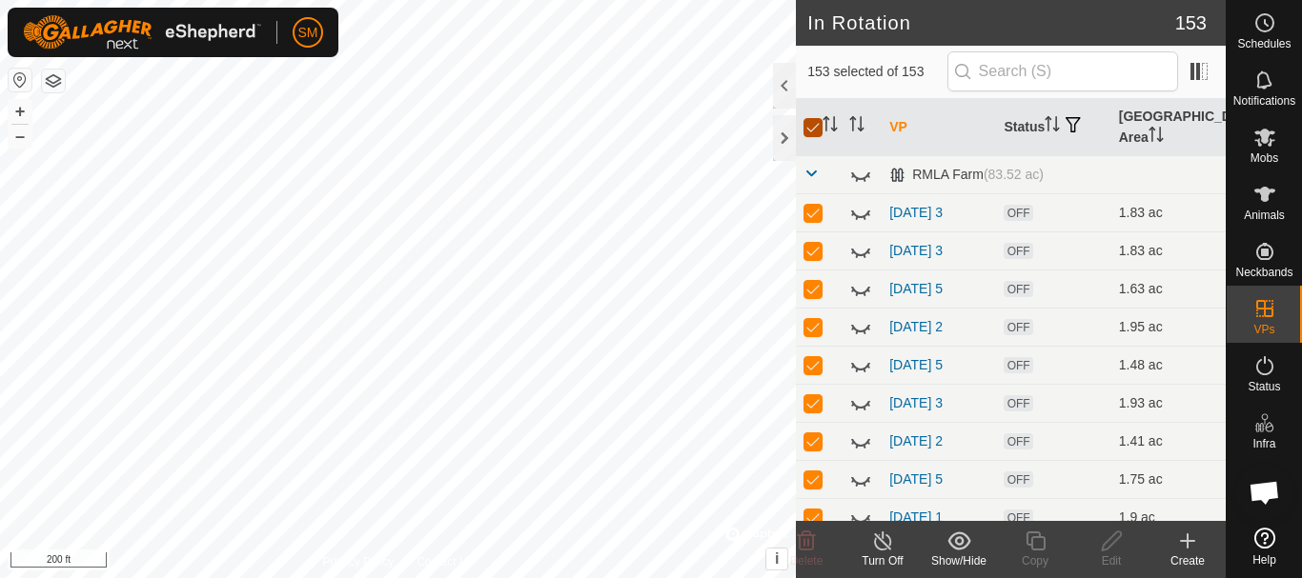
checkbox input "false"
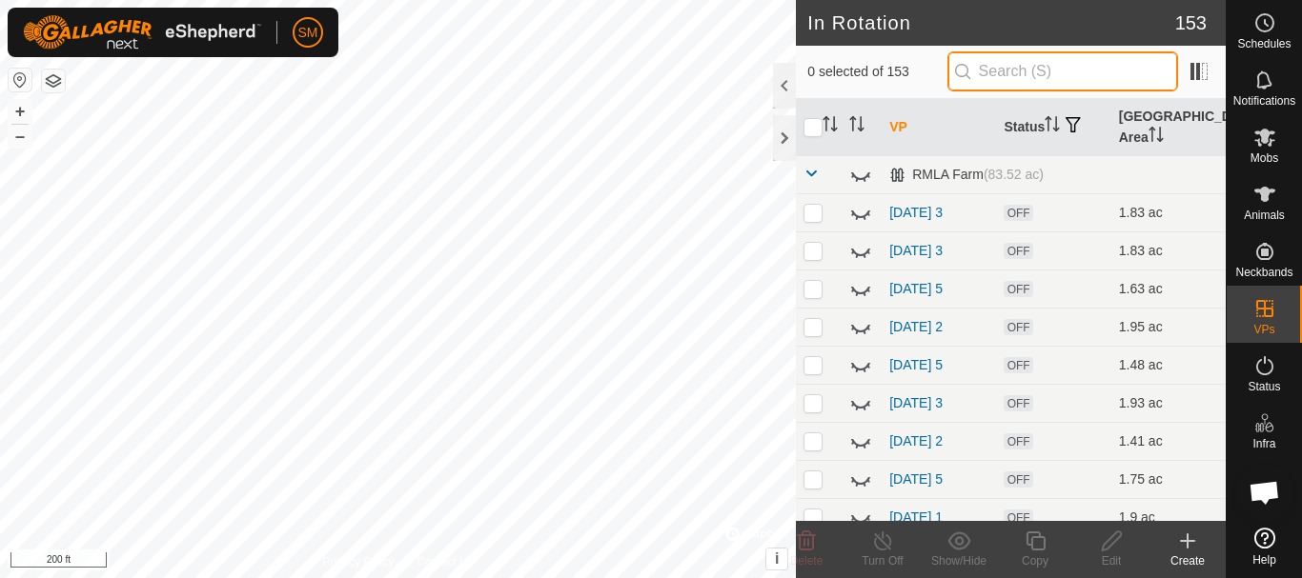
click at [992, 78] on input "text" at bounding box center [1062, 71] width 231 height 40
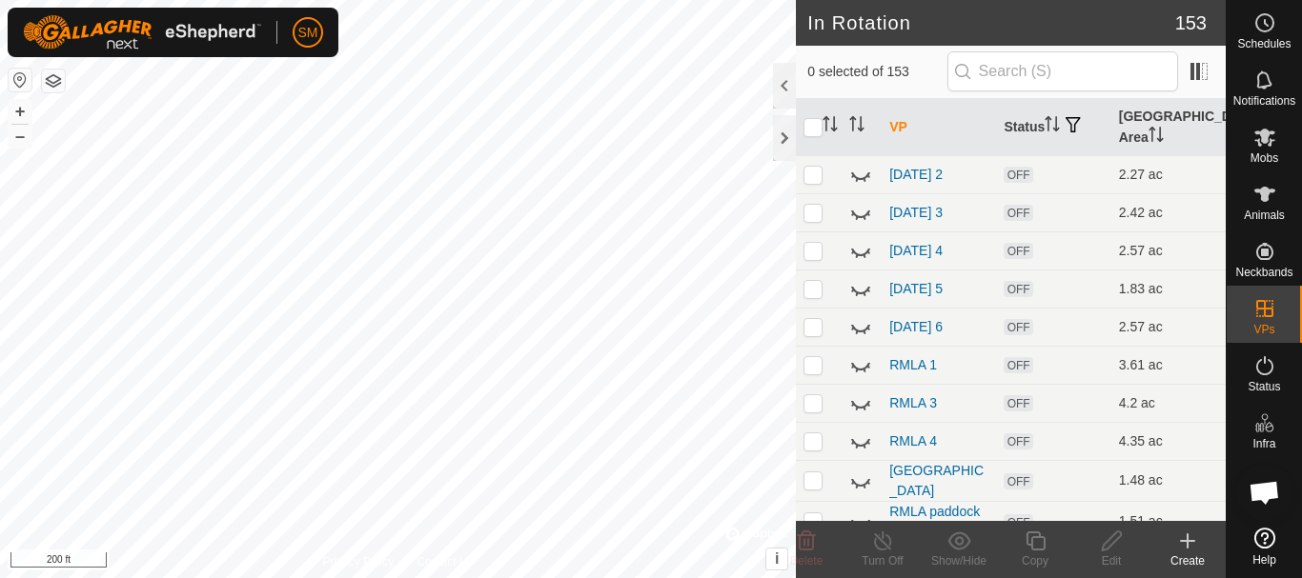
scroll to position [2383, 0]
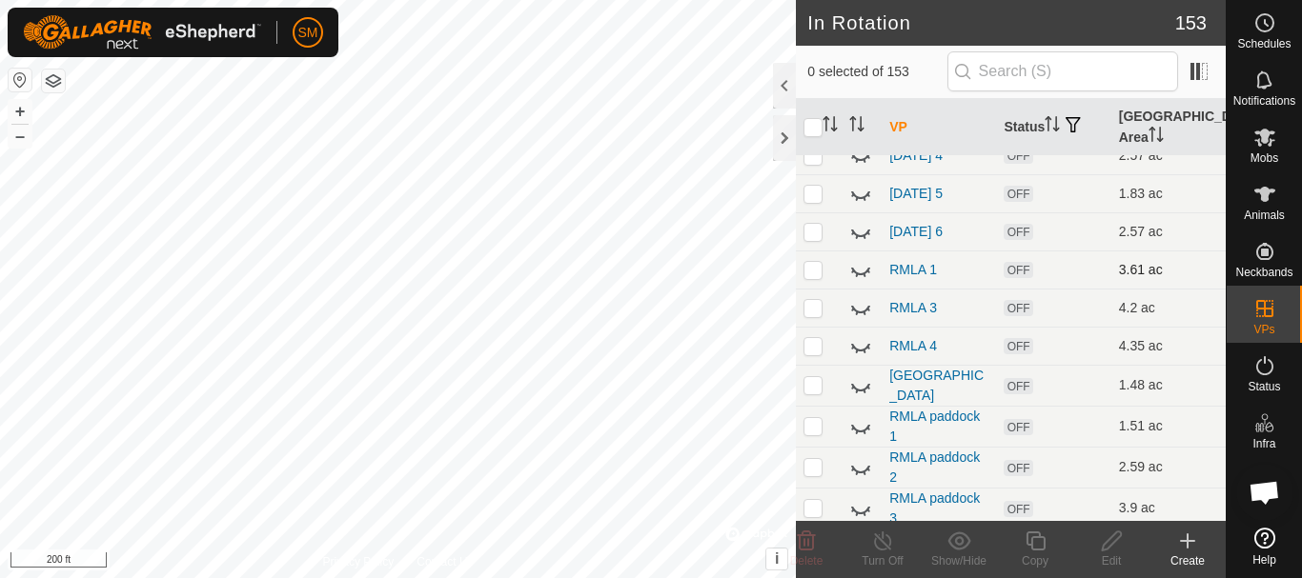
click at [854, 273] on icon at bounding box center [860, 269] width 23 height 23
click at [854, 273] on icon at bounding box center [860, 269] width 19 height 15
click at [863, 314] on icon at bounding box center [860, 307] width 23 height 23
click at [863, 314] on icon at bounding box center [860, 307] width 19 height 15
click at [863, 352] on icon at bounding box center [860, 348] width 19 height 8
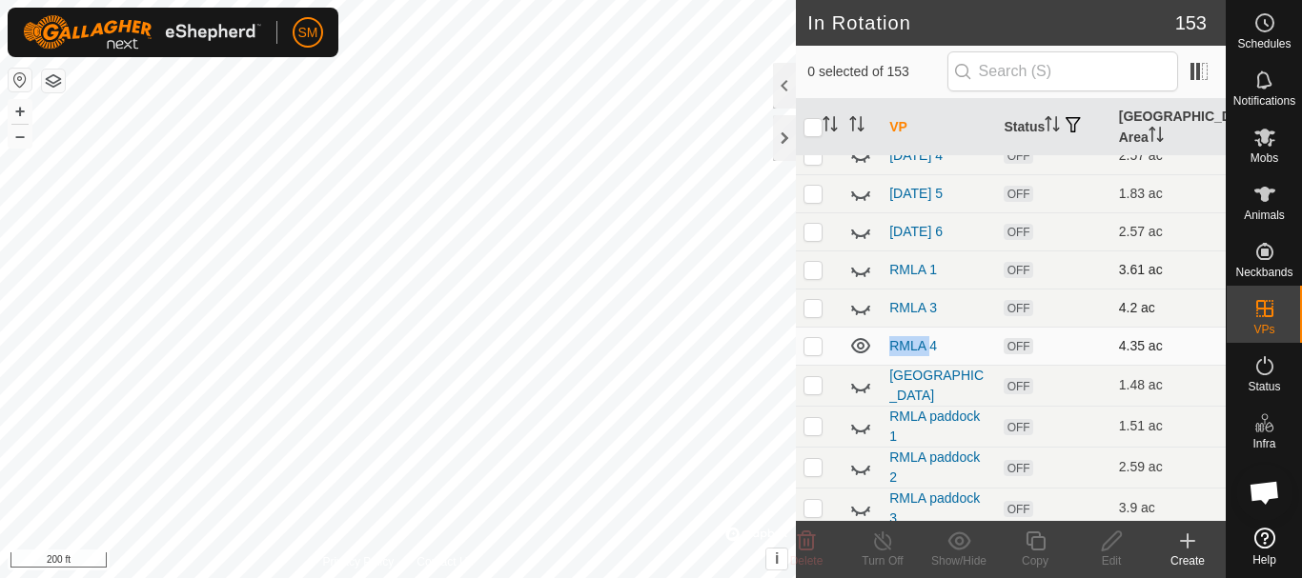
click at [863, 352] on icon at bounding box center [860, 346] width 23 height 23
click at [861, 431] on icon at bounding box center [860, 427] width 23 height 23
click at [861, 431] on icon at bounding box center [860, 426] width 19 height 15
click at [860, 470] on icon at bounding box center [860, 470] width 19 height 8
click at [860, 470] on icon at bounding box center [860, 468] width 23 height 23
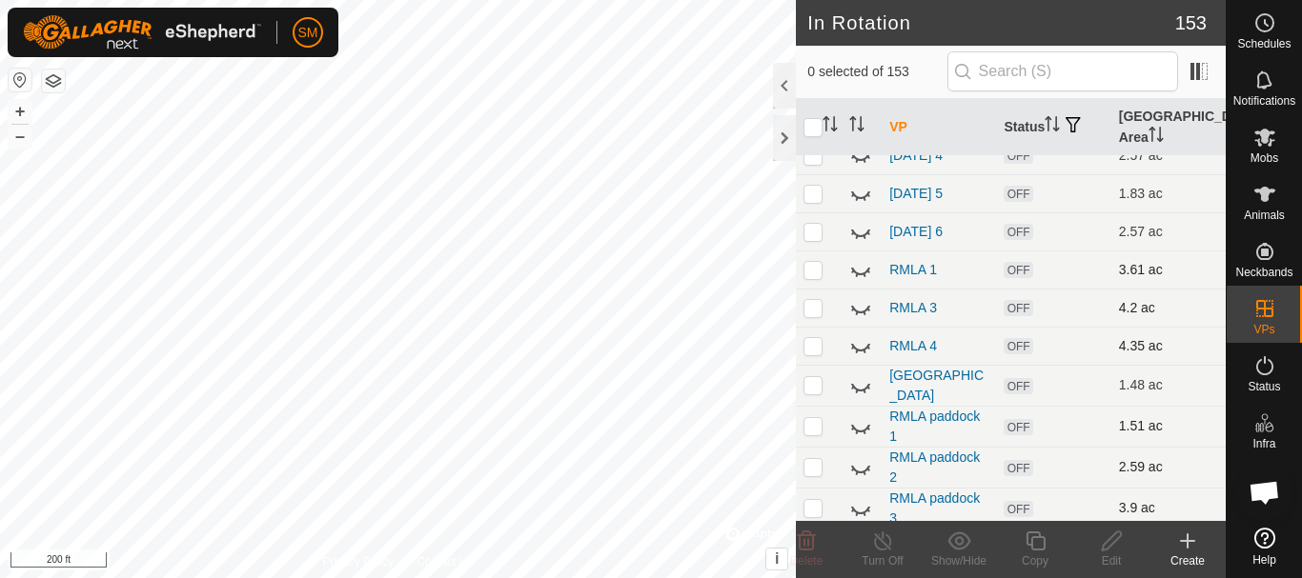
click at [858, 505] on icon at bounding box center [860, 508] width 23 height 23
click at [858, 505] on icon at bounding box center [860, 508] width 19 height 15
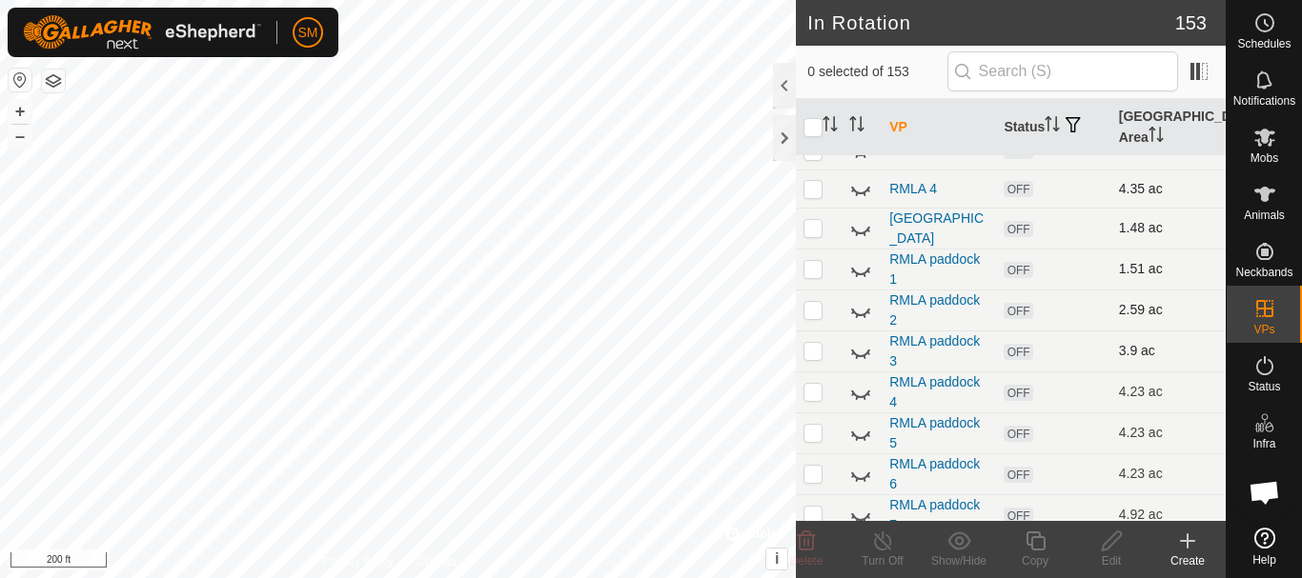
scroll to position [2573, 0]
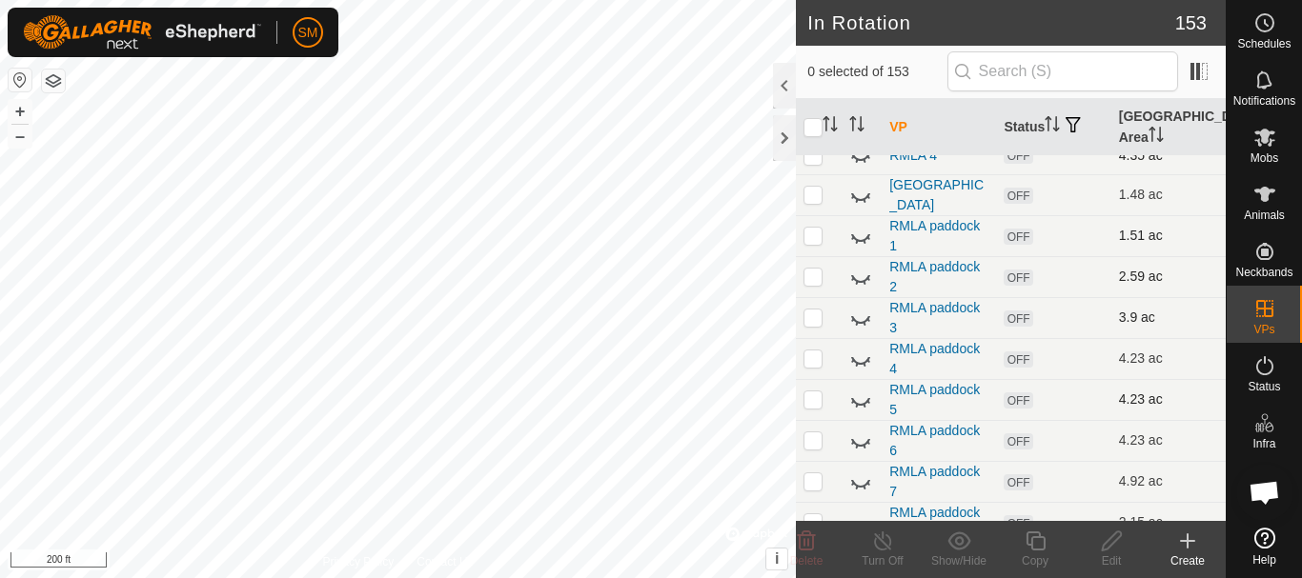
click at [864, 399] on icon at bounding box center [860, 400] width 23 height 23
click at [1063, 67] on input "text" at bounding box center [1062, 71] width 231 height 40
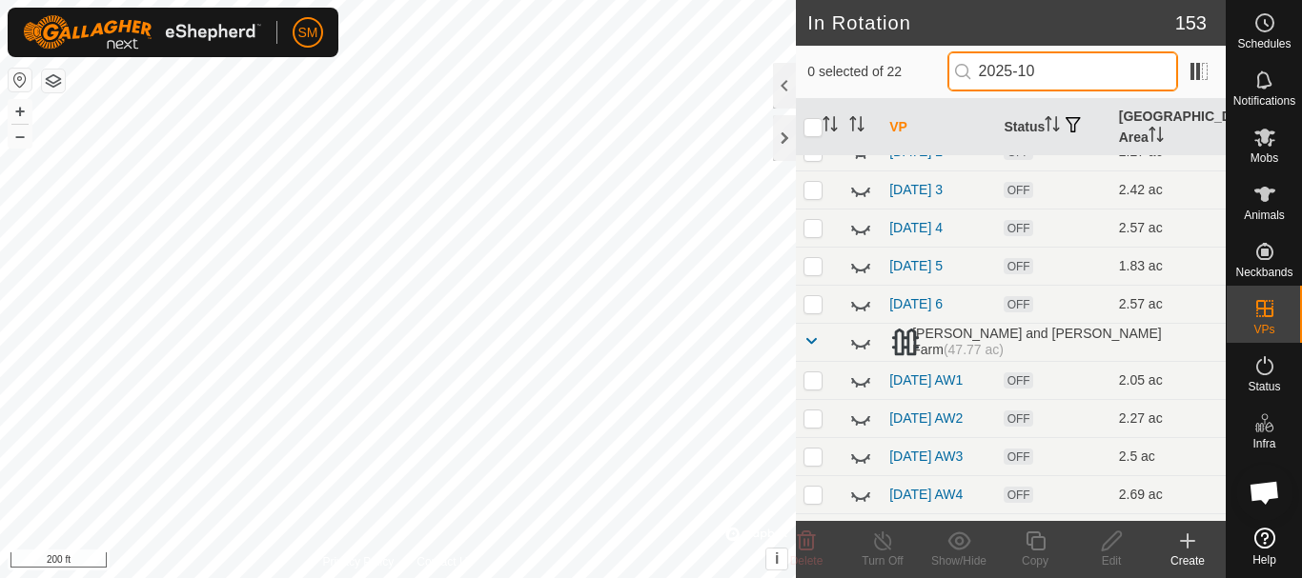
scroll to position [286, 0]
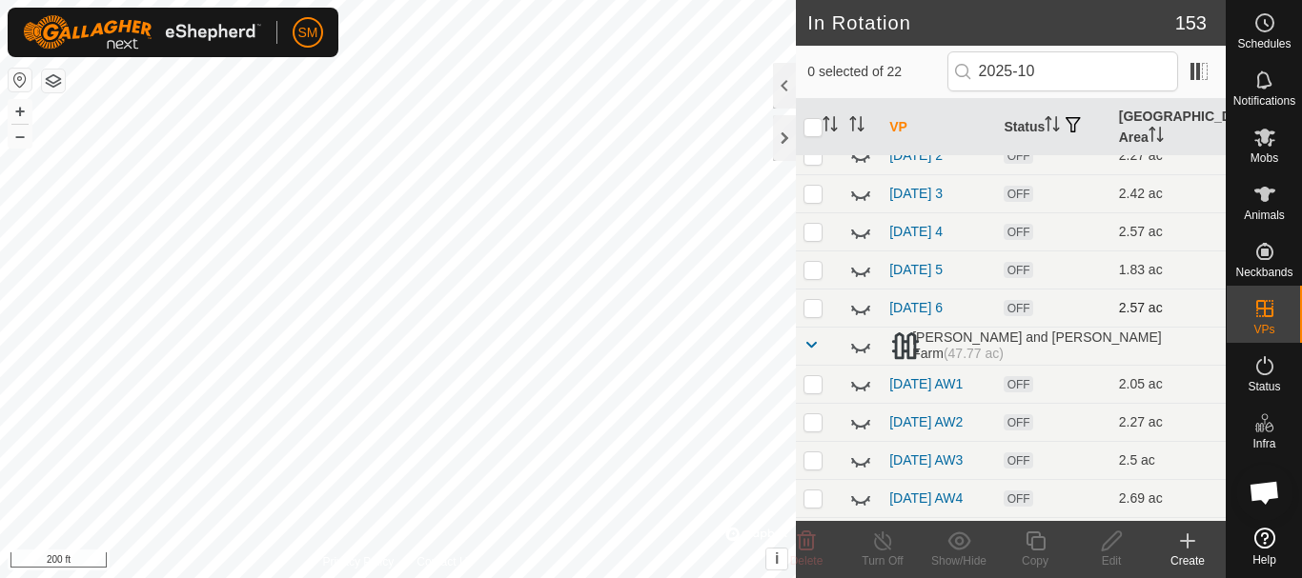
click at [810, 307] on tbody "RMLA Farm (83.52 ac) [DATE] 1 OFF 2.1 ac [DATE] 2 OFF 2.25 ac [DATE] 3 OFF 2.4 …" at bounding box center [1011, 326] width 430 height 915
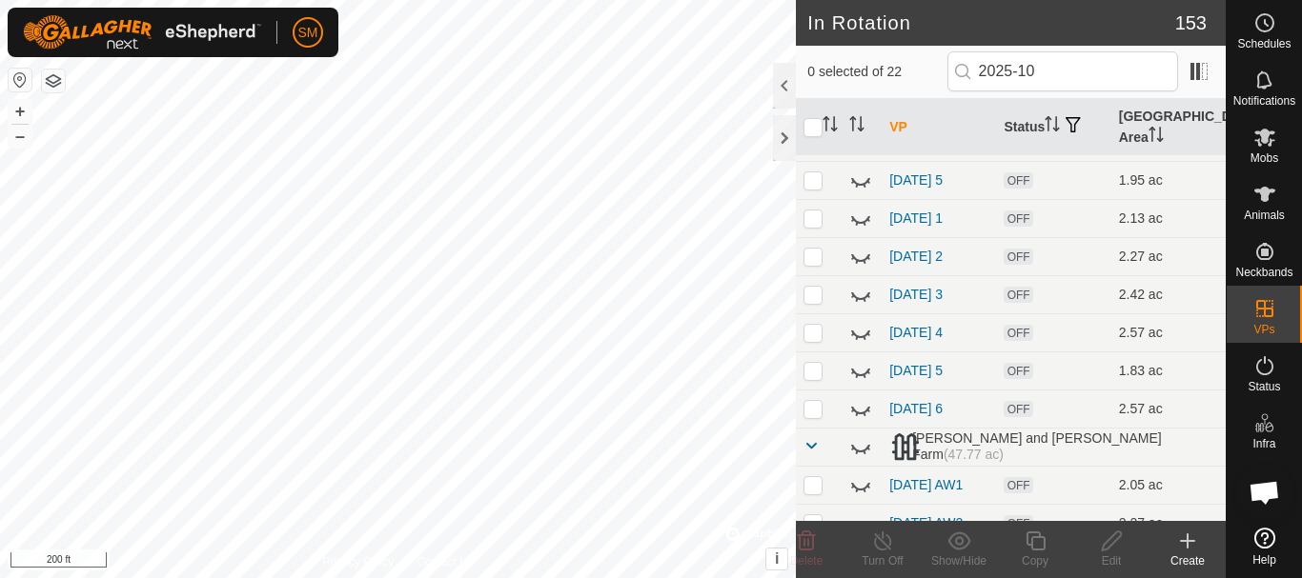
scroll to position [191, 0]
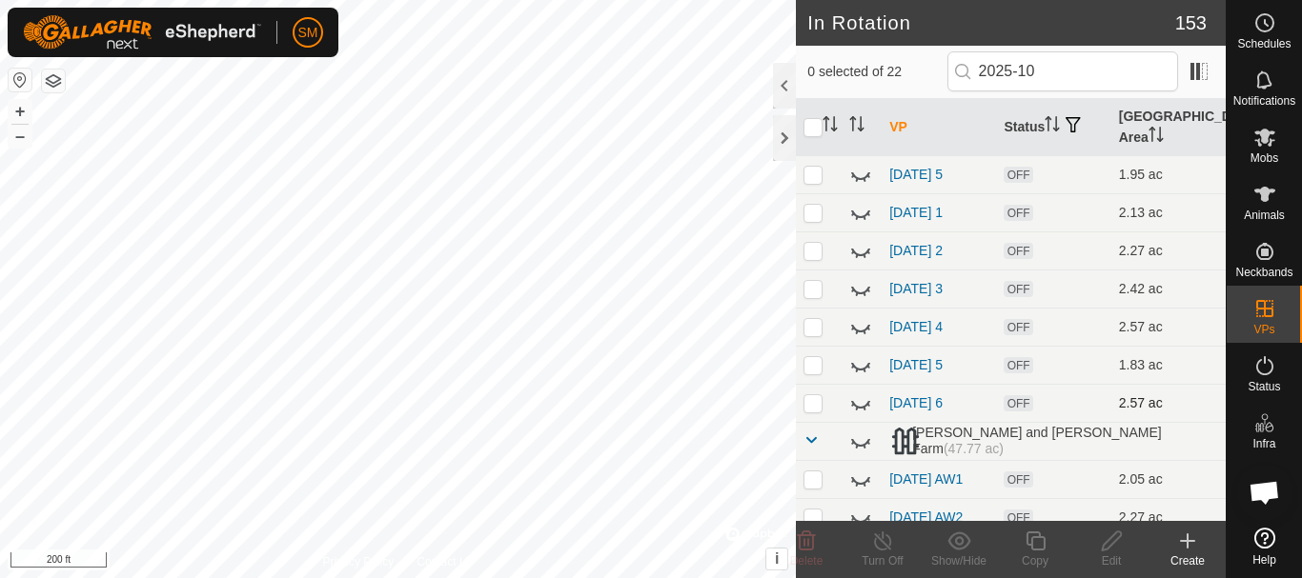
click at [813, 409] on p-checkbox at bounding box center [812, 403] width 19 height 15
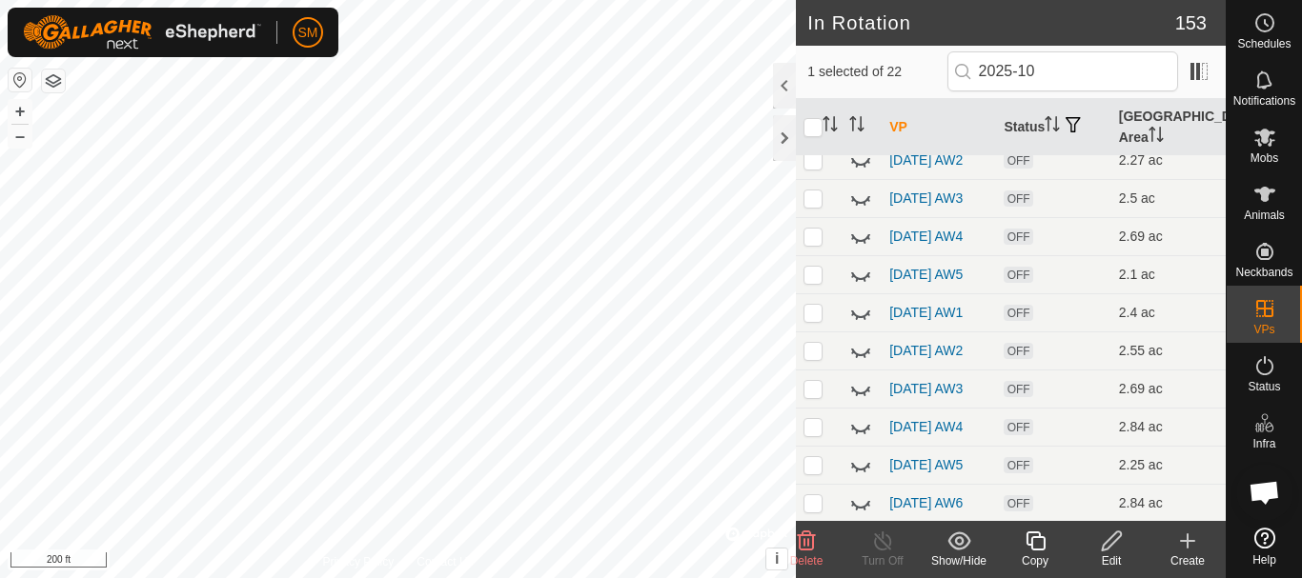
scroll to position [581, 0]
click at [805, 506] on p-checkbox at bounding box center [812, 501] width 19 height 15
click at [802, 547] on icon at bounding box center [806, 541] width 23 height 23
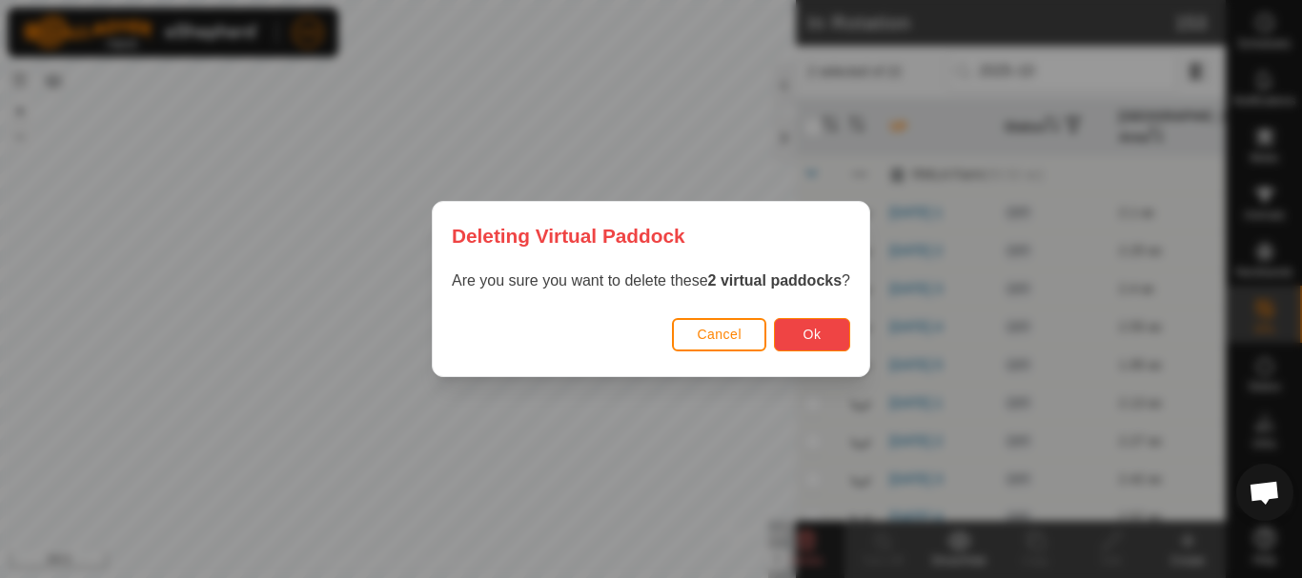
click at [842, 329] on button "Ok" at bounding box center [812, 334] width 76 height 33
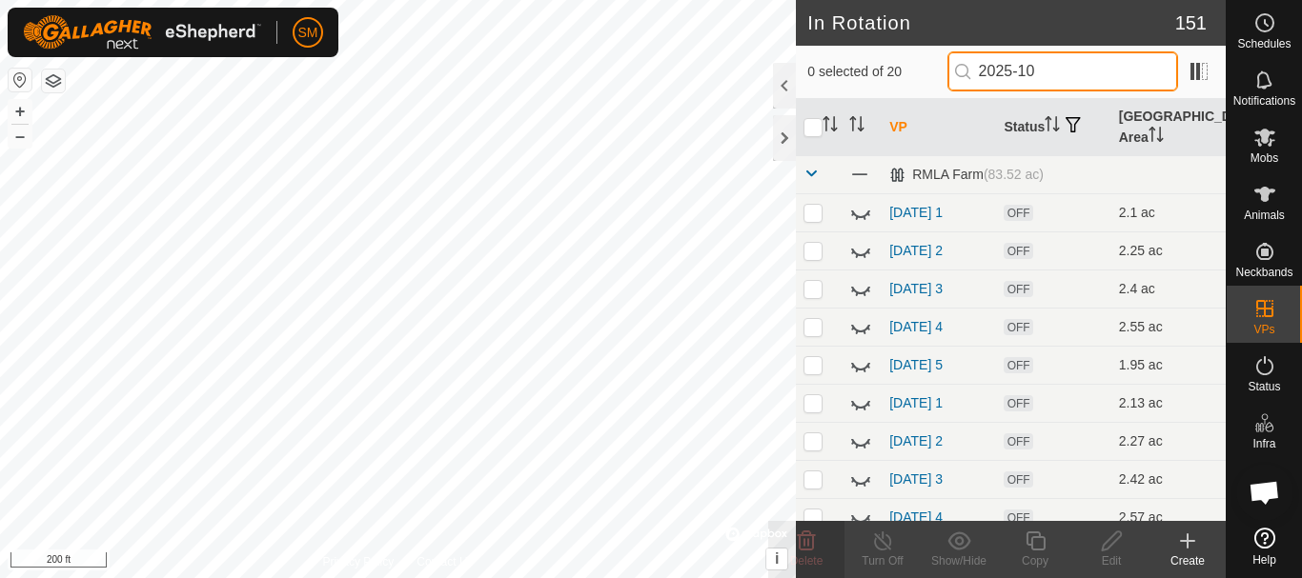
click at [1041, 70] on input "2025-10" at bounding box center [1062, 71] width 231 height 40
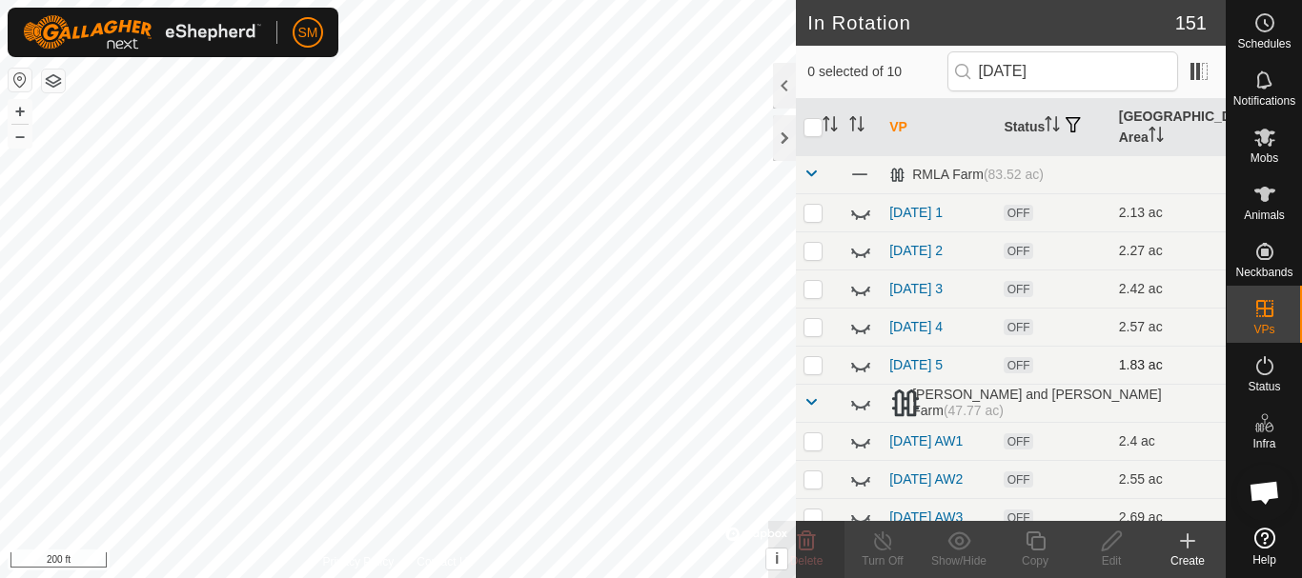
click at [864, 366] on icon at bounding box center [860, 365] width 23 height 23
